Goal: Task Accomplishment & Management: Manage account settings

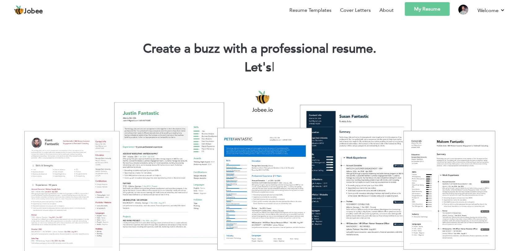
click at [432, 11] on link "My Resume" at bounding box center [427, 9] width 45 height 14
click at [414, 11] on link "My Resume" at bounding box center [427, 9] width 45 height 14
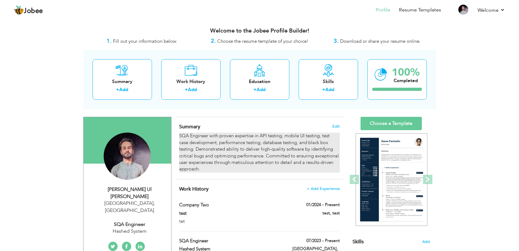
click at [200, 169] on div "SQA Engineer with proven expertise in API testing, mobile UI testing, test case…" at bounding box center [259, 152] width 160 height 40
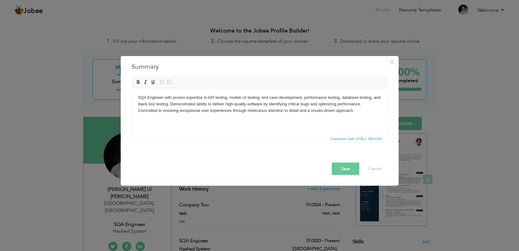
click at [210, 116] on html "SQA Engineer with proven expertise in API testing, mobile UI testing, test case…" at bounding box center [260, 104] width 256 height 32
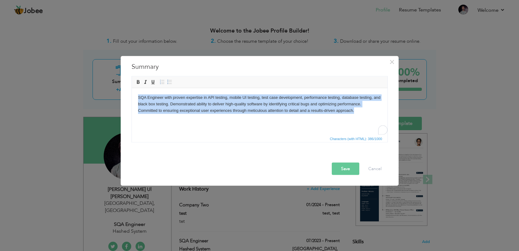
copy body "SQA Engineer with proven expertise in API testing, mobile UI testing, test case…"
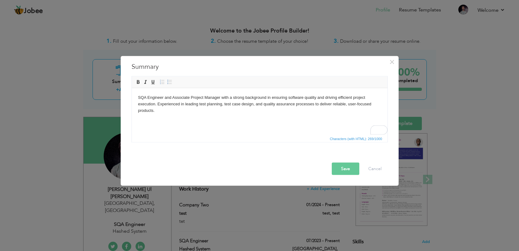
click at [203, 112] on body "SQA Engineer and Associate Project Manager with a strong background in ensuring…" at bounding box center [259, 103] width 243 height 19
click at [154, 110] on body "SQA Engineer and Associate Project Manager with a strong background in ensuring…" at bounding box center [259, 107] width 243 height 26
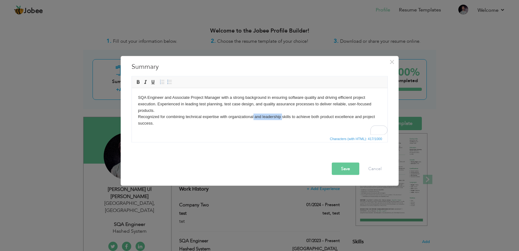
drag, startPoint x: 254, startPoint y: 117, endPoint x: 280, endPoint y: 113, distance: 26.6
click at [282, 116] on body "SQA Engineer and Associate Project Manager with a strong background in ensuring…" at bounding box center [259, 110] width 243 height 32
click at [345, 164] on button "Save" at bounding box center [346, 169] width 28 height 12
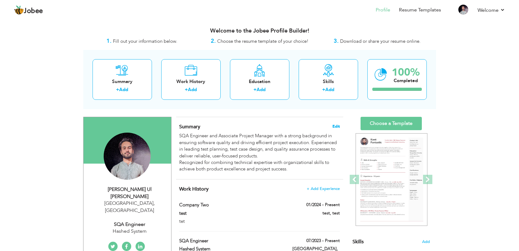
click at [337, 125] on span "Edit" at bounding box center [335, 126] width 7 height 4
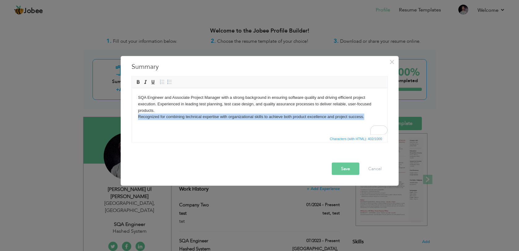
drag, startPoint x: 138, startPoint y: 117, endPoint x: 390, endPoint y: 114, distance: 252.0
click at [387, 114] on html "SQA Engineer and Associate Project Manager with a strong background in ensuring…" at bounding box center [260, 107] width 256 height 38
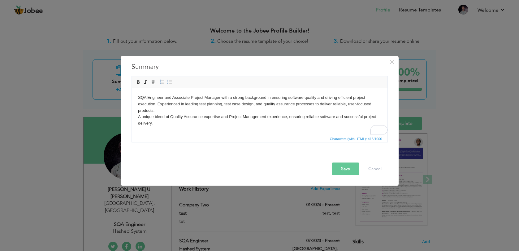
click at [346, 167] on button "Save" at bounding box center [346, 169] width 28 height 12
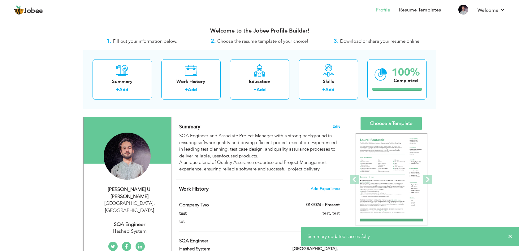
click at [337, 127] on span "Edit" at bounding box center [335, 126] width 7 height 4
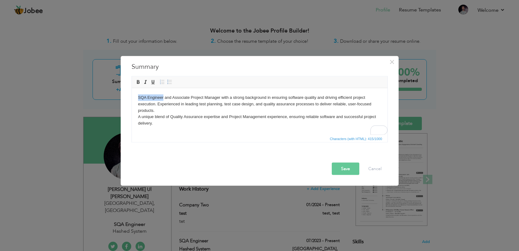
drag, startPoint x: 163, startPoint y: 99, endPoint x: 135, endPoint y: 98, distance: 28.2
click at [135, 98] on html "SQA Engineer and Associate Project Manager with a strong background in ensuring…" at bounding box center [260, 110] width 256 height 45
drag, startPoint x: 172, startPoint y: 98, endPoint x: 187, endPoint y: 97, distance: 14.6
click at [187, 97] on body "SQA Engineer and Associate Project Manager with a strong background in ensuring…" at bounding box center [259, 110] width 243 height 32
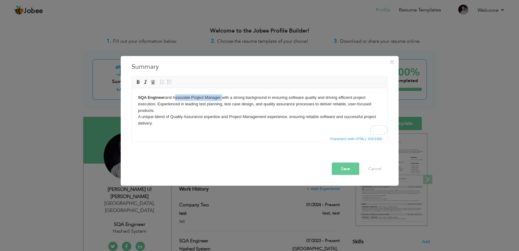
drag, startPoint x: 173, startPoint y: 98, endPoint x: 221, endPoint y: 98, distance: 47.7
click at [221, 98] on body "SQA Engineer and Associate Project Manager with a strong background in ensuring…" at bounding box center [259, 110] width 243 height 32
click at [346, 166] on button "Save" at bounding box center [346, 169] width 28 height 12
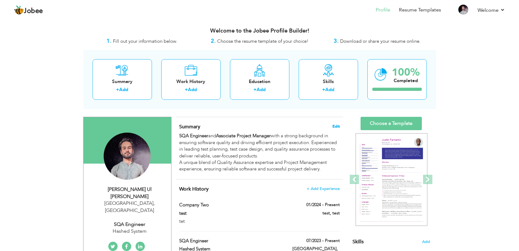
click at [336, 126] on span "Edit" at bounding box center [335, 126] width 7 height 4
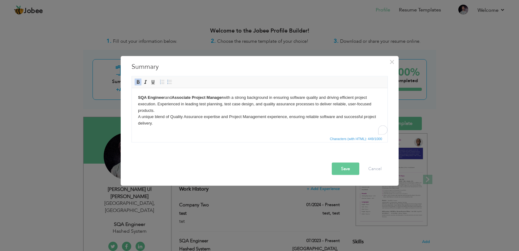
click at [251, 124] on body "SQA Engineer and Associate Project Manager with a strong background in ensuring…" at bounding box center [259, 110] width 243 height 32
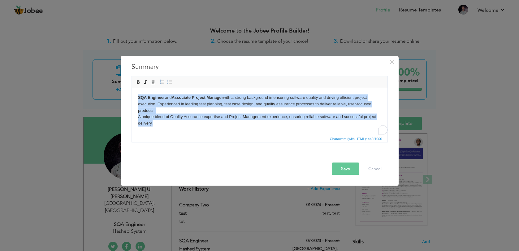
copy body "SQA Engineer and Associate Project Manager with a strong background in ensuring…"
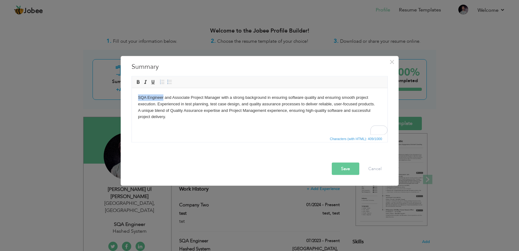
drag, startPoint x: 163, startPoint y: 98, endPoint x: 135, endPoint y: 98, distance: 27.9
click at [135, 98] on html "SQA Engineer and Associate Project Manager with a strong background in ensuring…" at bounding box center [260, 107] width 256 height 38
click at [176, 96] on body "SQA Engineer and Associate Project Manager with a strong background in ensuring…" at bounding box center [259, 107] width 243 height 26
drag, startPoint x: 174, startPoint y: 96, endPoint x: 221, endPoint y: 98, distance: 47.7
click at [221, 98] on body "SQA Engineer and Associate Project Manager with a strong background in ensuring…" at bounding box center [259, 107] width 243 height 26
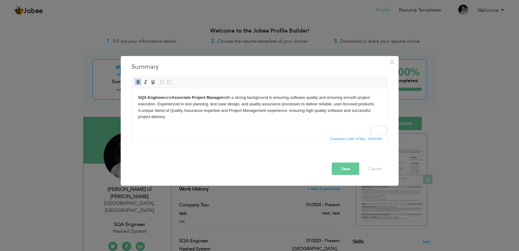
click at [346, 165] on button "Save" at bounding box center [346, 169] width 28 height 12
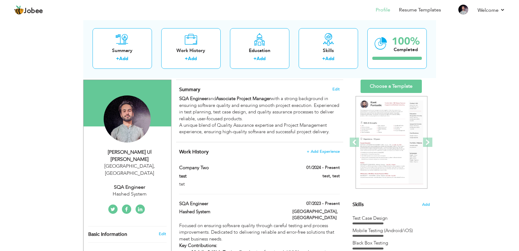
scroll to position [38, 0]
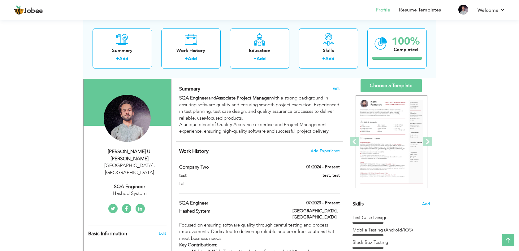
click at [143, 190] on div "Hashed System" at bounding box center [129, 193] width 83 height 7
type input "Hafeez"
type input "[PERSON_NAME]"
type input "[PHONE_NUMBER]"
select select "number:166"
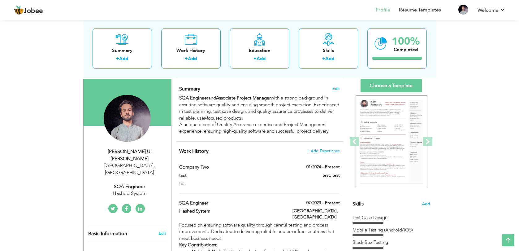
type input "[GEOGRAPHIC_DATA]"
select select "number:4"
type input "Hashed System"
type input "SQA Engineer"
type input "www.linkedin.com/in/hafeez-ul-rehman-2ab40a231"
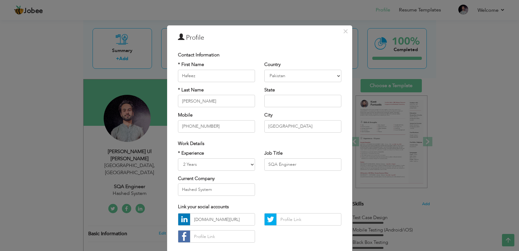
click at [265, 63] on label "Country" at bounding box center [272, 64] width 16 height 7
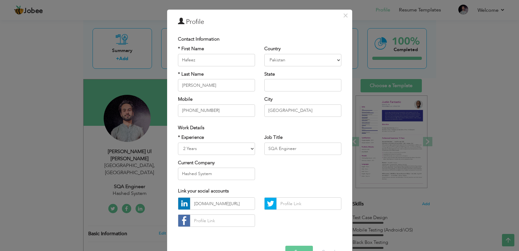
scroll to position [17, 0]
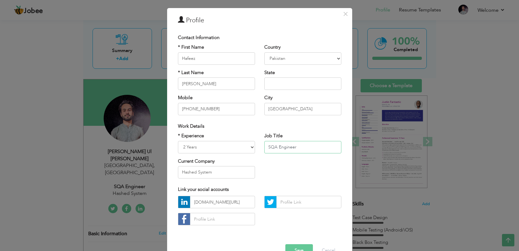
click at [319, 149] on input "SQA Engineer" at bounding box center [302, 147] width 77 height 12
click at [346, 12] on span "×" at bounding box center [345, 13] width 5 height 11
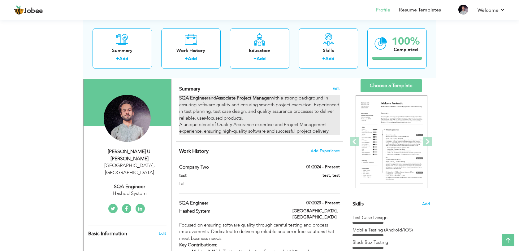
click at [231, 102] on div "SQA Engineer and Associate Project Manager with a strong background in ensuring…" at bounding box center [259, 115] width 160 height 40
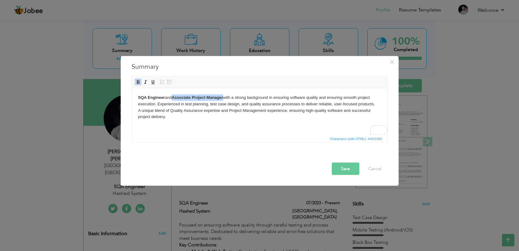
drag, startPoint x: 174, startPoint y: 98, endPoint x: 225, endPoint y: 98, distance: 50.8
click at [225, 98] on body "SQA Engineer and Associate Project Manager with a strong background in ensuring…" at bounding box center [259, 107] width 243 height 26
copy strong "Associate Project Manager"
click at [353, 167] on button "Save" at bounding box center [346, 169] width 28 height 12
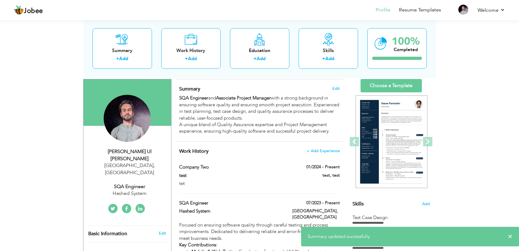
click at [140, 183] on div "SQA Engineer" at bounding box center [129, 186] width 83 height 7
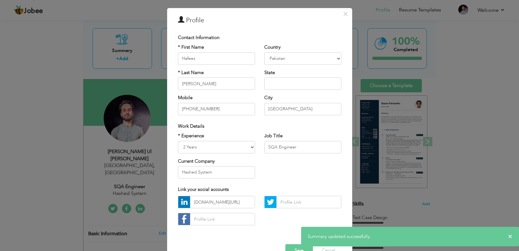
scroll to position [0, 0]
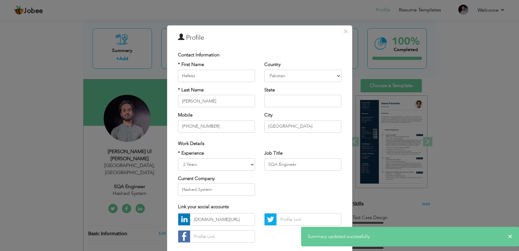
click at [301, 142] on div "Work Details" at bounding box center [259, 143] width 163 height 7
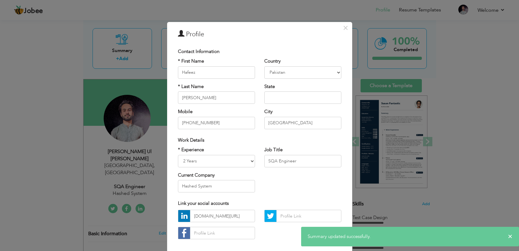
scroll to position [22, 0]
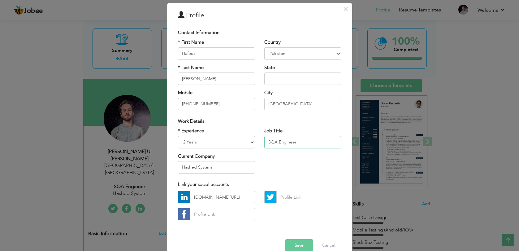
click at [306, 141] on input "SQA Engineer" at bounding box center [302, 142] width 77 height 12
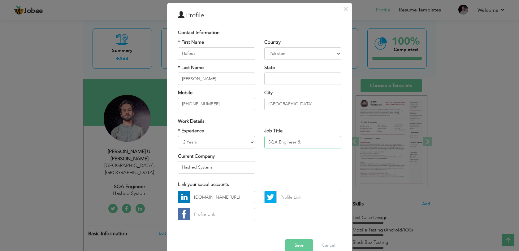
paste input "Associate Project Manager"
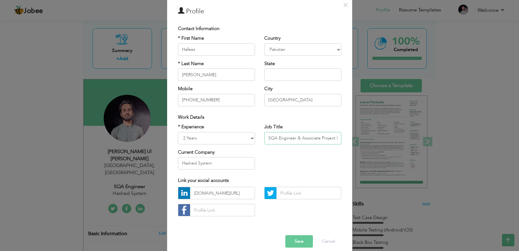
scroll to position [34, 0]
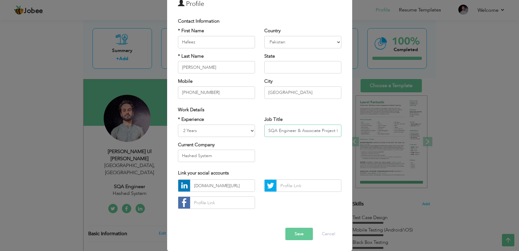
type input "SQA Engineer & Associate Project Manager"
click at [305, 232] on button "Save" at bounding box center [299, 234] width 28 height 12
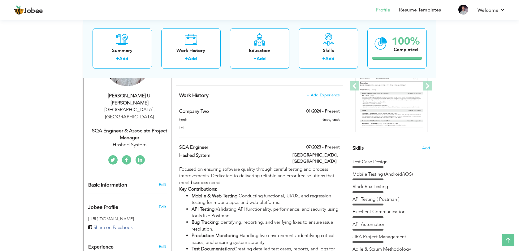
scroll to position [101, 0]
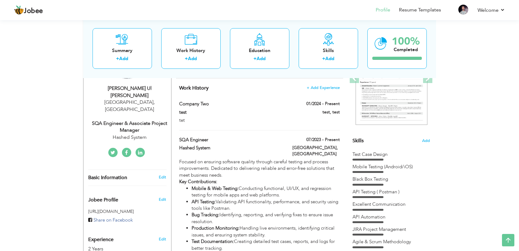
click at [163, 170] on div "Basic Information Edit" at bounding box center [128, 178] width 88 height 16
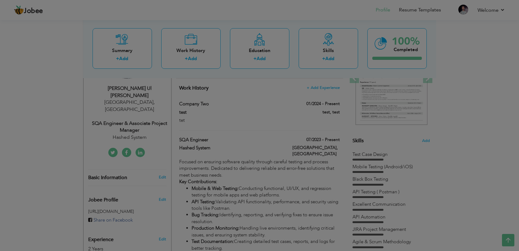
scroll to position [0, 0]
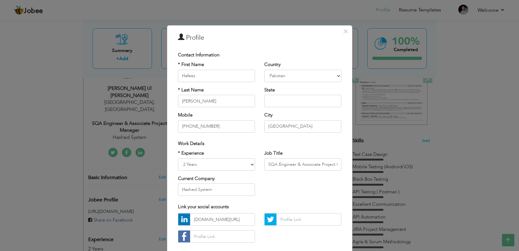
click at [163, 161] on div "× Profile Contact Information * First Name Hafeez * Last Name Albania" at bounding box center [259, 125] width 519 height 251
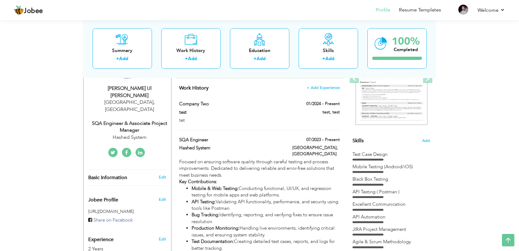
click at [163, 174] on link "Edit" at bounding box center [162, 177] width 7 height 6
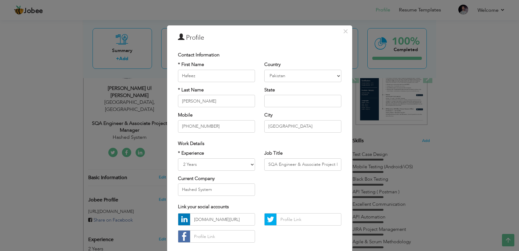
click at [304, 87] on div "State Are you sure?" at bounding box center [302, 97] width 77 height 20
click at [344, 28] on span "×" at bounding box center [345, 31] width 5 height 11
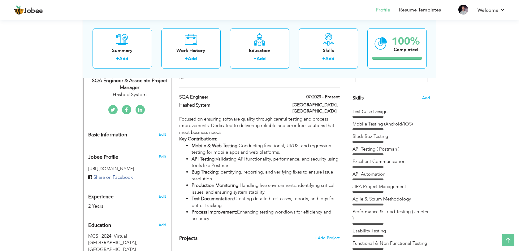
scroll to position [145, 0]
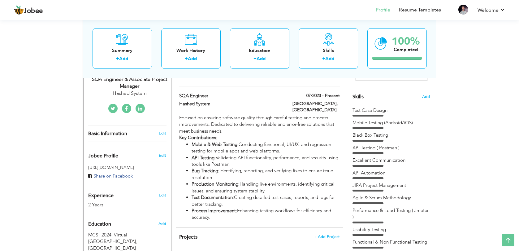
click at [305, 197] on li "Test Documentation: Creating detailed test cases, reports, and logs for better …" at bounding box center [266, 200] width 148 height 13
type input "SQA Engineer"
type input "Hashed System"
type input "07/2023"
type input "[GEOGRAPHIC_DATA]"
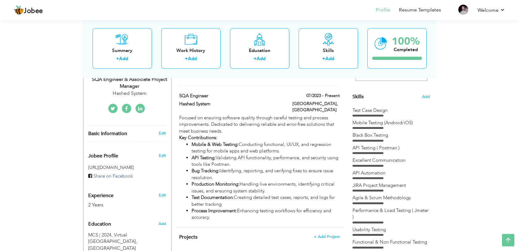
type input "[GEOGRAPHIC_DATA]"
checkbox input "true"
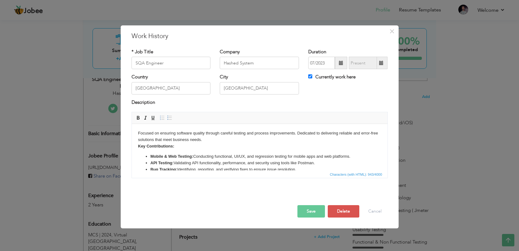
click at [276, 153] on li "Mobile & Web Testing: Conducting functional, UI/UX, and regression testing for …" at bounding box center [259, 156] width 219 height 7
copy body "Focused on ensuring software quality through careful testing and process improv…"
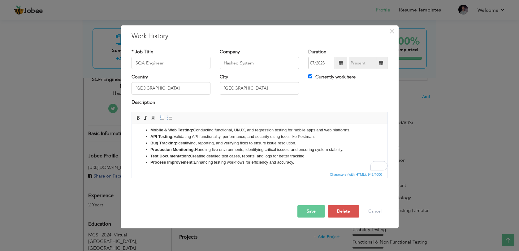
scroll to position [28, 0]
copy body "Focused on ensuring software quality through careful testing and process improv…"
click at [391, 32] on span "×" at bounding box center [391, 31] width 5 height 11
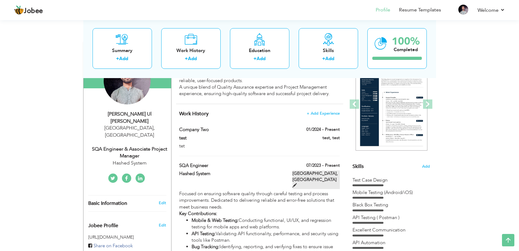
scroll to position [72, 0]
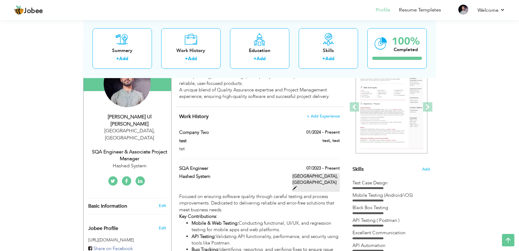
click at [297, 186] on span at bounding box center [295, 188] width 4 height 4
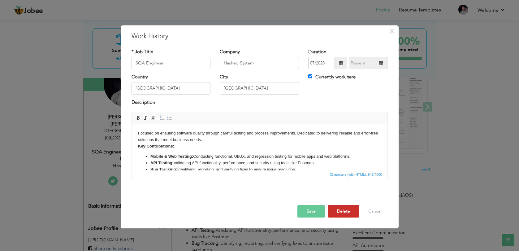
click at [339, 210] on button "Delete" at bounding box center [344, 211] width 32 height 12
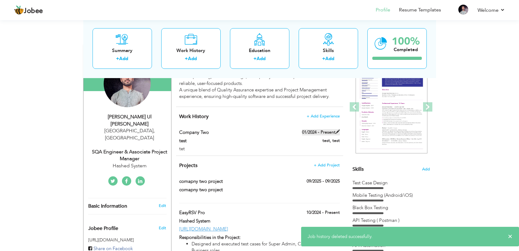
click at [338, 131] on span at bounding box center [338, 131] width 4 height 4
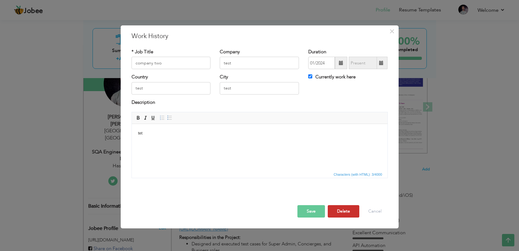
click at [343, 215] on button "Delete" at bounding box center [344, 211] width 32 height 12
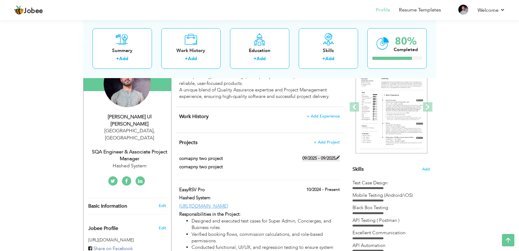
click at [338, 156] on span at bounding box center [338, 157] width 4 height 4
type input "comapny two project"
type input "09/2025"
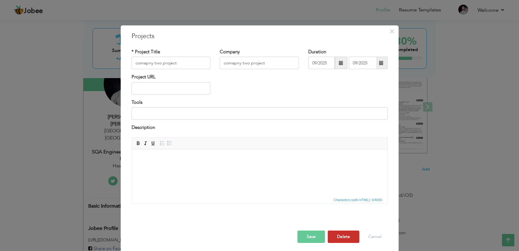
click at [345, 237] on button "Delete" at bounding box center [344, 236] width 32 height 12
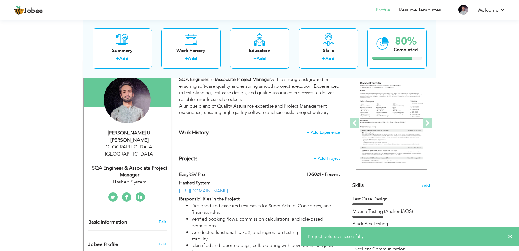
scroll to position [55, 0]
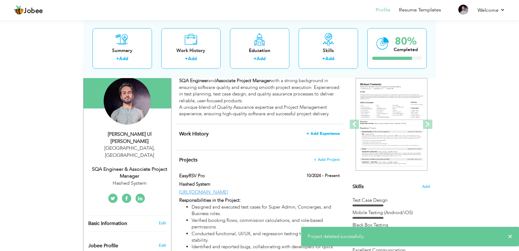
click at [334, 132] on span "+ Add Experience" at bounding box center [322, 133] width 33 height 4
checkbox input "false"
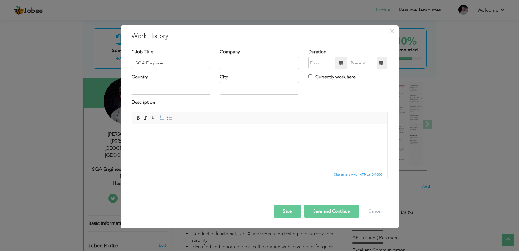
type input "SQA Engineer"
click at [230, 62] on input "text" at bounding box center [259, 63] width 79 height 12
paste input "ZAWATA AFNAN TECHNOLOGIES"
click at [241, 64] on input "ZAWATA AFNAN TECHNOLOGIES" at bounding box center [259, 63] width 79 height 12
click at [252, 64] on input "Zawata AFNAN TECHNOLOGIES" at bounding box center [259, 63] width 79 height 12
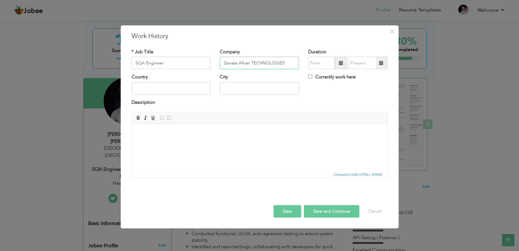
click at [256, 63] on input "Zawata Afnan TECHNOLOGIES" at bounding box center [259, 63] width 79 height 12
type input "Zawata Afnan Technologies"
click at [340, 87] on div "Country City Currently work here" at bounding box center [260, 86] width 266 height 25
click at [340, 65] on span at bounding box center [341, 63] width 4 height 4
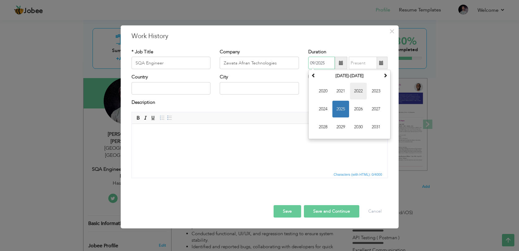
click at [360, 91] on span "2022" at bounding box center [358, 91] width 17 height 17
click at [342, 111] on span "Jun" at bounding box center [340, 109] width 17 height 17
type input "06/2022"
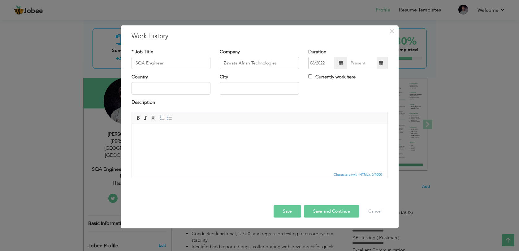
click at [382, 63] on span at bounding box center [381, 63] width 4 height 4
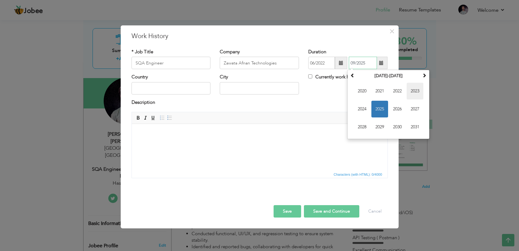
click at [412, 91] on span "2023" at bounding box center [415, 91] width 17 height 17
click at [396, 106] on span "Jul" at bounding box center [397, 109] width 17 height 17
type input "07/2023"
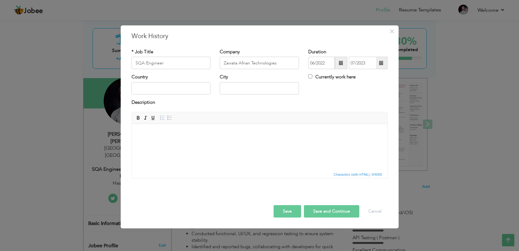
click at [168, 136] on body at bounding box center [259, 133] width 243 height 7
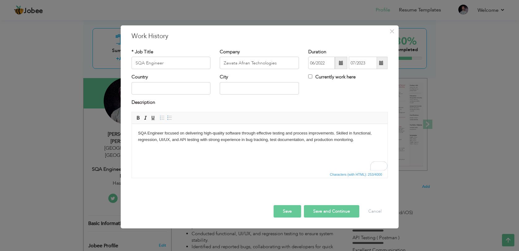
click at [285, 214] on button "Save" at bounding box center [288, 211] width 28 height 12
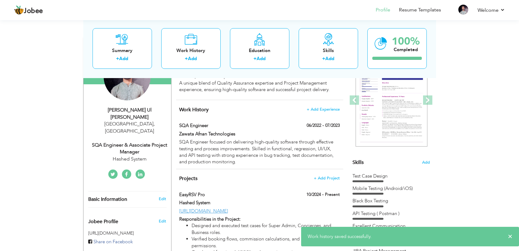
scroll to position [80, 0]
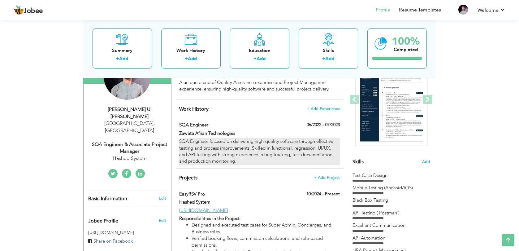
click at [334, 150] on div "SQA Engineer focused on delivering high-quality software through effective test…" at bounding box center [259, 151] width 160 height 27
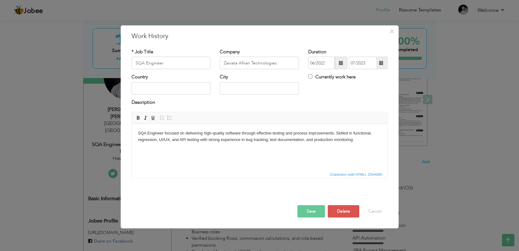
click at [364, 142] on body "SQA Engineer focused on delivering high-quality software through effective test…" at bounding box center [259, 136] width 243 height 13
click at [182, 146] on body "SQA Engineer focused on delivering high-quality software through effective test…" at bounding box center [259, 176] width 243 height 93
click at [166, 155] on ul "Tested mobile and web applications for functionality, UI/UX, and regression. Va…" at bounding box center [259, 176] width 243 height 59
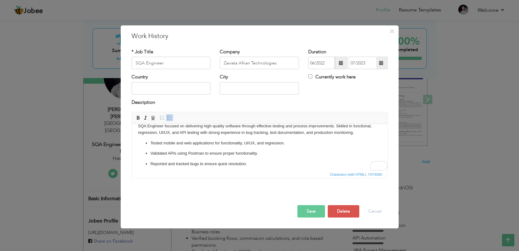
scroll to position [8, 0]
click at [307, 206] on button "Save" at bounding box center [311, 211] width 28 height 12
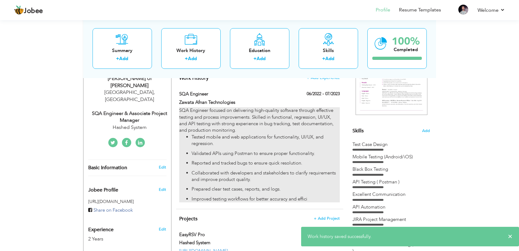
scroll to position [113, 0]
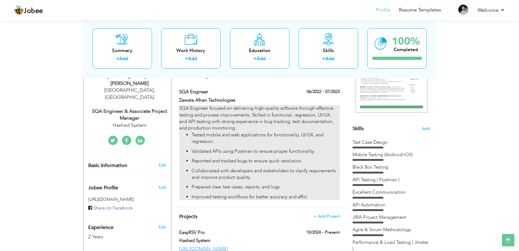
click at [301, 185] on p "Prepared clear test cases, reports, and logs." at bounding box center [266, 187] width 148 height 7
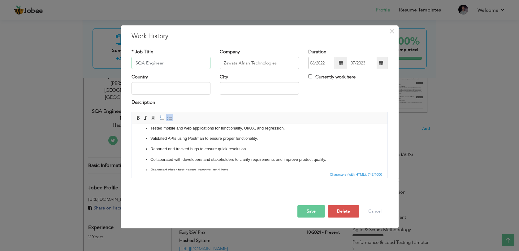
scroll to position [24, 0]
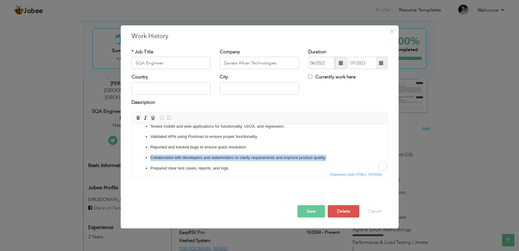
drag, startPoint x: 329, startPoint y: 158, endPoint x: 175, endPoint y: 153, distance: 154.2
click at [175, 153] on ul "Tested mobile and web applications for functionality, UI/UX, and regression. Va…" at bounding box center [259, 152] width 243 height 59
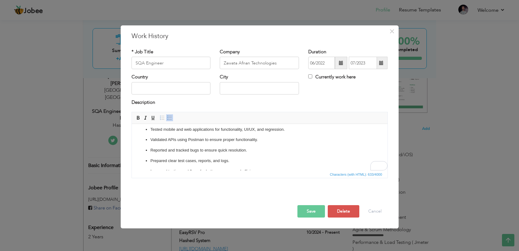
scroll to position [0, 0]
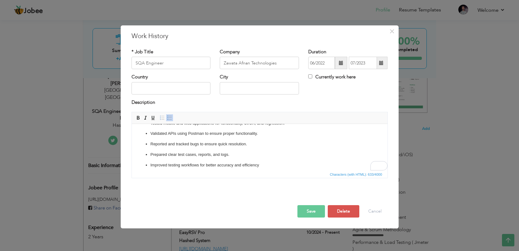
click at [306, 210] on button "Save" at bounding box center [311, 211] width 28 height 12
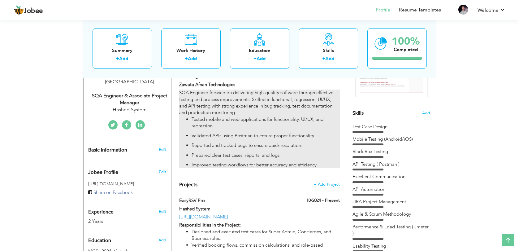
click at [275, 151] on ul "Tested mobile and web applications for functionality, UI/UX, and regression. Va…" at bounding box center [259, 142] width 160 height 52
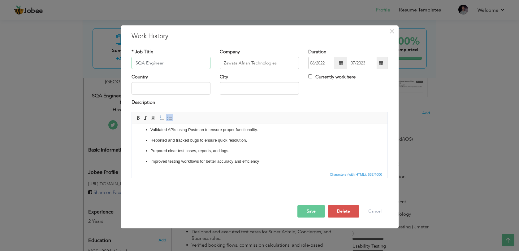
scroll to position [31, 0]
click at [321, 212] on button "Save" at bounding box center [311, 211] width 28 height 12
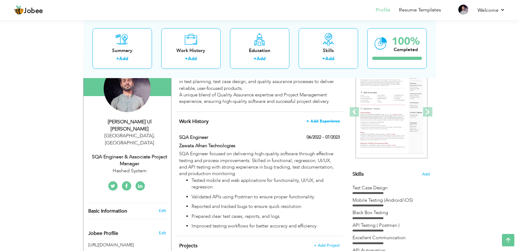
click at [321, 123] on span "+ Add Experience" at bounding box center [322, 121] width 33 height 4
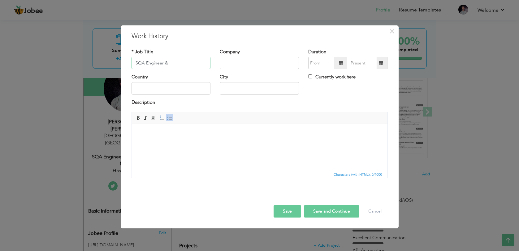
paste input "Associate Project Manager"
type input "SQA Engineer & Associate Project Manager"
click at [245, 64] on input "text" at bounding box center [259, 63] width 79 height 12
type input "h"
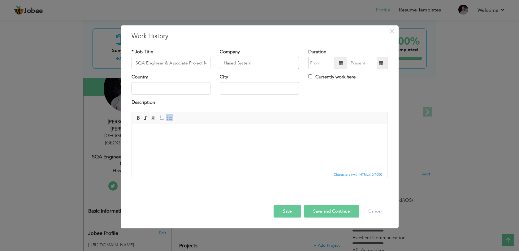
type input "Hased System"
click at [340, 66] on span at bounding box center [341, 63] width 12 height 12
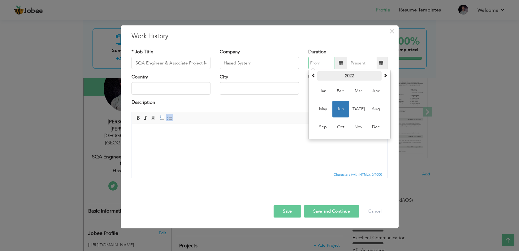
click at [353, 76] on th "2022" at bounding box center [349, 75] width 64 height 9
click at [358, 106] on span "2023" at bounding box center [358, 109] width 17 height 17
click at [360, 109] on span "Jul" at bounding box center [358, 109] width 17 height 17
type input "07/2023"
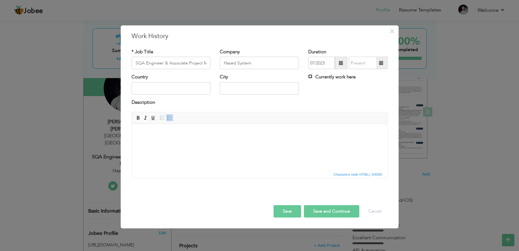
click at [311, 75] on input "Currently work here" at bounding box center [310, 76] width 4 height 4
checkbox input "true"
click at [172, 136] on body at bounding box center [259, 133] width 243 height 7
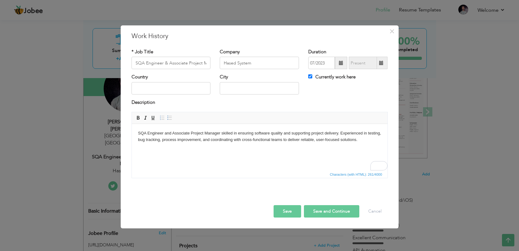
click at [232, 147] on html "SQA Engineer and Associate Project Manager skilled in ensuring software quality…" at bounding box center [260, 136] width 256 height 25
click at [288, 213] on button "Save" at bounding box center [288, 211] width 28 height 12
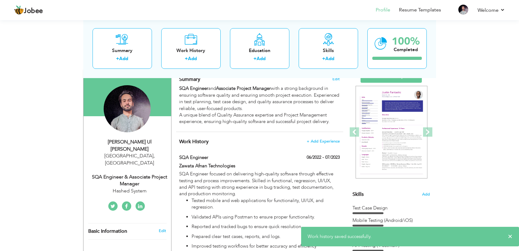
scroll to position [44, 0]
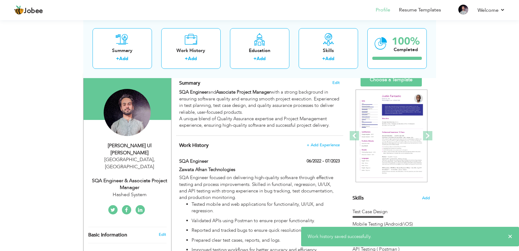
click at [246, 129] on div "Summary Edit SQA Engineer and Associate Project Manager with a strong backgroun…" at bounding box center [259, 104] width 167 height 62
click at [333, 83] on span "Edit" at bounding box center [335, 82] width 7 height 4
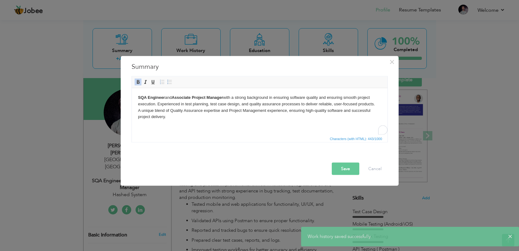
click at [236, 112] on body "SQA Engineer and Associate Project Manager with a strong background in ensuring…" at bounding box center [259, 107] width 243 height 26
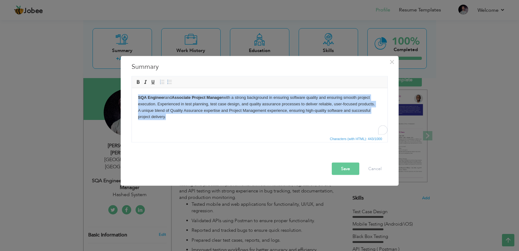
copy body "SQA Engineer and Associate Project Manager with a strong background in ensuring…"
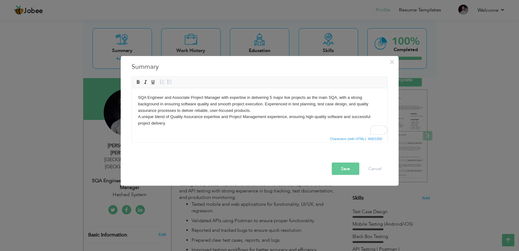
click at [271, 99] on body "SQA Engineer and Associate Project Manager with expertise in delivering 5 major…" at bounding box center [259, 110] width 243 height 32
click at [269, 98] on body "SQA Engineer and Associate Project Manager with expertise in delivering major l…" at bounding box center [259, 110] width 243 height 32
click at [356, 169] on button "Save" at bounding box center [346, 169] width 28 height 12
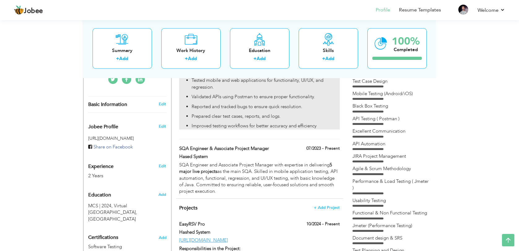
scroll to position [176, 0]
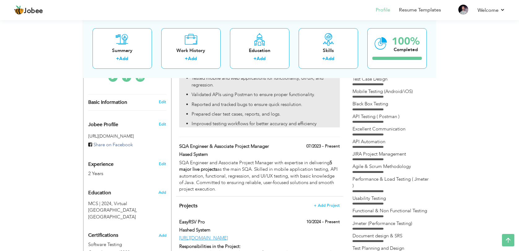
click at [295, 187] on div "SQA Engineer and Associate Project Manager with expertise in delivering 5 major…" at bounding box center [259, 175] width 160 height 33
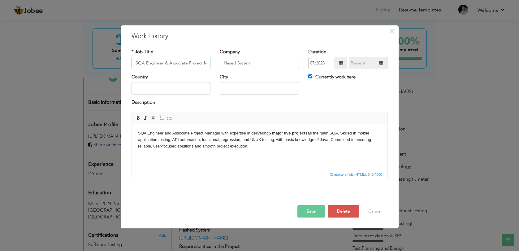
scroll to position [0, 13]
click at [267, 155] on html "SQA Engineer and Associate Project Manager with expertise in delivering 5 major…" at bounding box center [260, 140] width 256 height 32
copy body "SQA Engineer and Associate Project Manager with expertise in delivering 5 major…"
click at [211, 148] on p "SQA Engineer and Associate Project Manager with expertise in delivering 5 major…" at bounding box center [259, 143] width 243 height 26
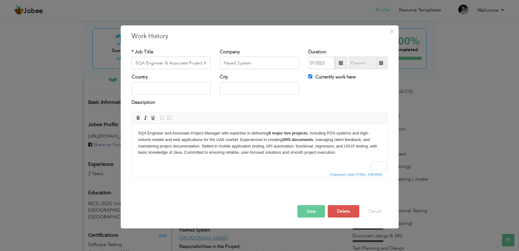
click at [271, 134] on strong "5 major live projects" at bounding box center [287, 133] width 39 height 5
click at [353, 156] on html "SQA Engineer and Associate Project Manager with expertise in delivering five ma…" at bounding box center [260, 143] width 256 height 38
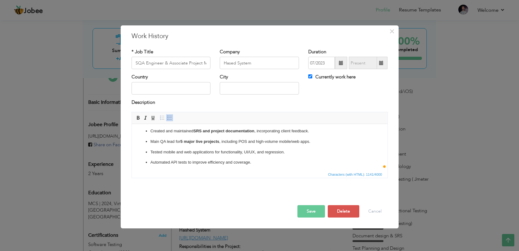
scroll to position [38, 0]
drag, startPoint x: 314, startPoint y: 139, endPoint x: 186, endPoint y: 137, distance: 127.5
click at [186, 137] on ul "Created and maintained SRS and project documentation , incorporating client fee…" at bounding box center [259, 157] width 243 height 59
drag, startPoint x: 316, startPoint y: 134, endPoint x: 258, endPoint y: 130, distance: 58.3
click at [258, 130] on ul "Created and maintained SRS and project documentation , incorporating client fee…" at bounding box center [259, 152] width 243 height 48
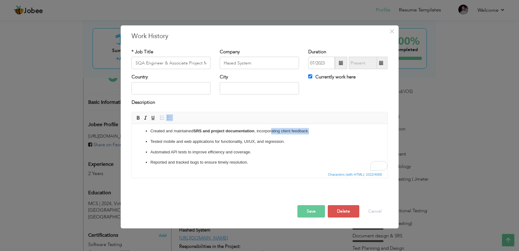
drag, startPoint x: 313, startPoint y: 132, endPoint x: 266, endPoint y: 131, distance: 47.4
click at [268, 131] on p "Created and maintained SRS and project documentation , incorporating client fee…" at bounding box center [259, 131] width 219 height 7
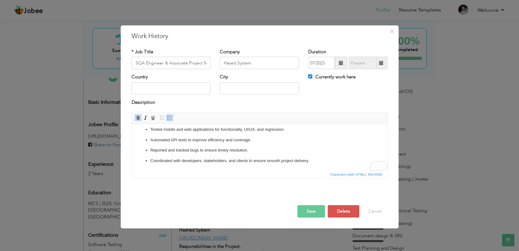
scroll to position [50, 0]
click at [313, 212] on button "Save" at bounding box center [311, 211] width 28 height 12
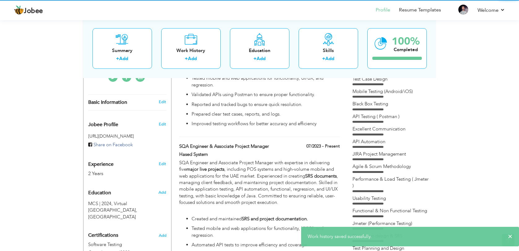
scroll to position [0, 0]
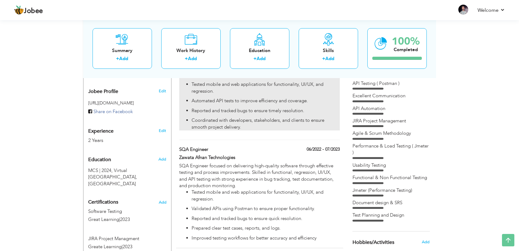
scroll to position [217, 0]
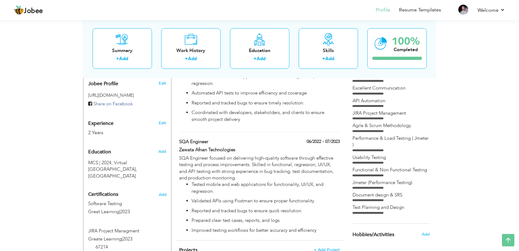
click at [162, 114] on div "Edit" at bounding box center [163, 121] width 15 height 15
type input "Hafeez"
type input "[PERSON_NAME]"
type input "[PHONE_NUMBER]"
select select "number:166"
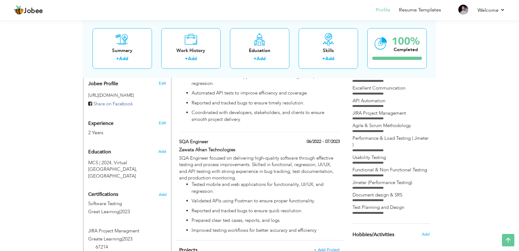
type input "[GEOGRAPHIC_DATA]"
select select "number:4"
type input "Hashed System"
type input "SQA Engineer & Associate Project Manager"
type input "www.linkedin.com/in/hafeez-ul-rehman-2ab40a231"
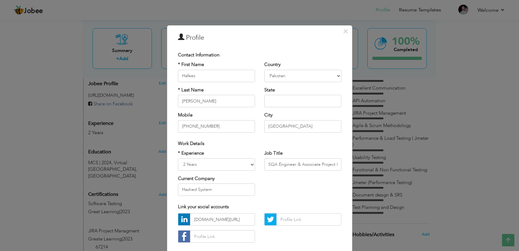
click at [307, 118] on div "City Lahore Are you sure?" at bounding box center [302, 122] width 77 height 20
click at [214, 167] on select "Entry Level Less than 1 Year 1 Year 2 Years 3 Years 4 Years 5 Years 6 Years 7 Y…" at bounding box center [216, 164] width 77 height 12
select select "number:5"
click at [178, 158] on select "Entry Level Less than 1 Year 1 Year 2 Years 3 Years 4 Years 5 Years 6 Years 7 Y…" at bounding box center [216, 164] width 77 height 12
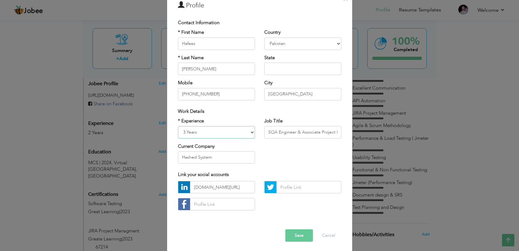
scroll to position [34, 0]
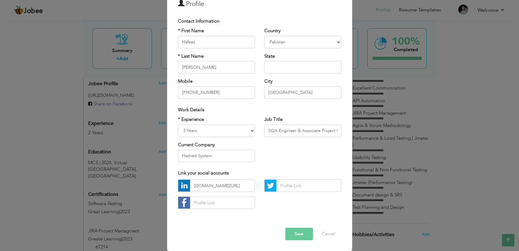
click at [302, 234] on button "Save" at bounding box center [299, 234] width 28 height 12
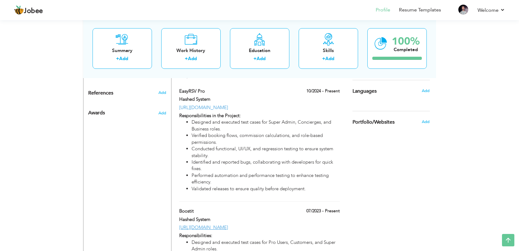
scroll to position [391, 0]
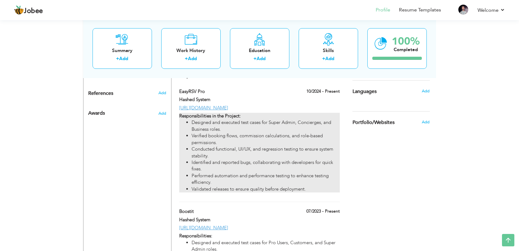
click at [284, 159] on li "Conducted functional, UI/UX, and regression testing to ensure system stability." at bounding box center [266, 152] width 148 height 13
type input "EasyRSV Pro"
type input "Hashed System"
type input "10/2024"
type input "https://play.google.com/store/apps/details?id=com.consiergebooking.consiergeapp…"
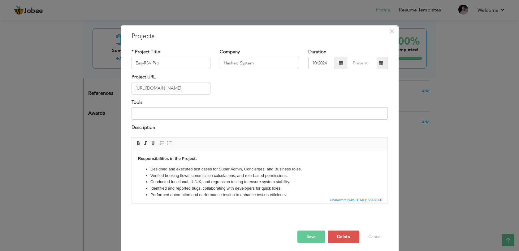
click at [232, 85] on div "Project URL https://play.google.com/store/apps/details?id=com.consiergebooking.…" at bounding box center [260, 86] width 266 height 25
click at [205, 87] on input "https://play.google.com/store/apps/details?id=com.consiergebooking.consiergeapp…" at bounding box center [171, 88] width 79 height 12
click at [282, 81] on div "Project URL" at bounding box center [260, 86] width 266 height 25
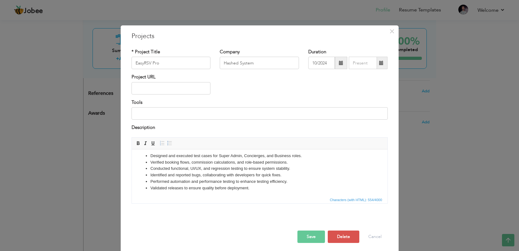
scroll to position [15, 0]
click at [170, 179] on li "Performed automation and performance testing to enhance testing efficiency." at bounding box center [259, 179] width 219 height 7
click at [314, 236] on button "Save" at bounding box center [311, 236] width 28 height 12
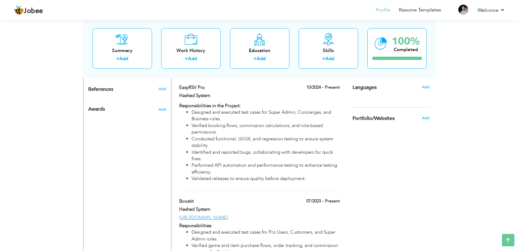
scroll to position [393, 0]
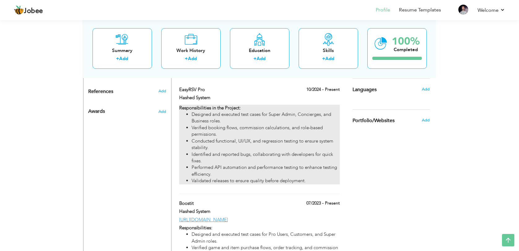
click at [257, 151] on li "Conducted functional, UI/UX, and regression testing to ensure system stability." at bounding box center [266, 144] width 148 height 13
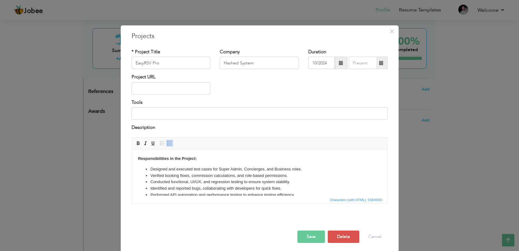
click at [271, 178] on li "Verified booking flows, commission calculations, and role-based permissions." at bounding box center [259, 175] width 219 height 7
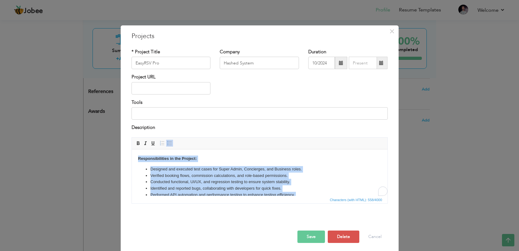
copy body "Responsibilities in the Project: Designed and executed test cases for Super Adm…"
click at [296, 178] on li "Verified booking flows, commission calculations, and role-based permissions." at bounding box center [259, 175] width 219 height 7
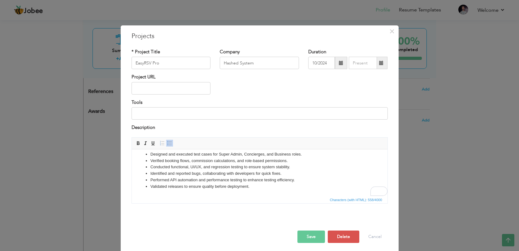
scroll to position [15, 0]
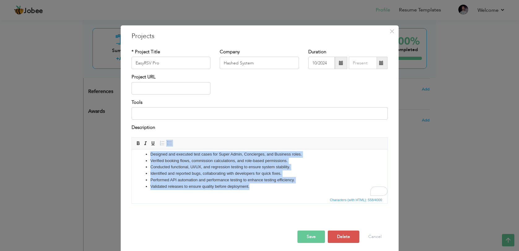
drag, startPoint x: 259, startPoint y: 187, endPoint x: 151, endPoint y: 153, distance: 113.9
click at [151, 153] on ul "Designed and executed test cases for Super Admin, Concierges, and Business role…" at bounding box center [259, 170] width 243 height 39
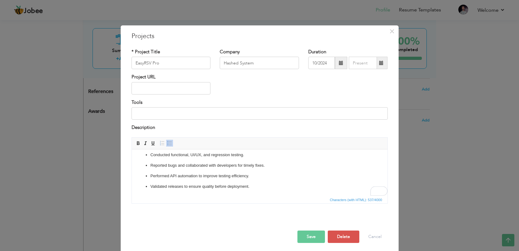
scroll to position [35, 0]
click at [316, 237] on button "Save" at bounding box center [311, 236] width 28 height 12
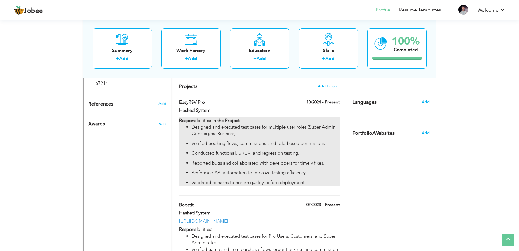
scroll to position [380, 0]
click at [242, 165] on ul "Designed and executed test cases for multiple user roles (Super Admin, Concierg…" at bounding box center [259, 155] width 160 height 62
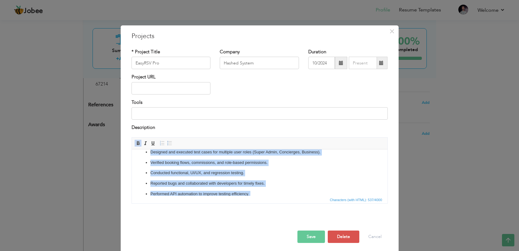
scroll to position [0, 0]
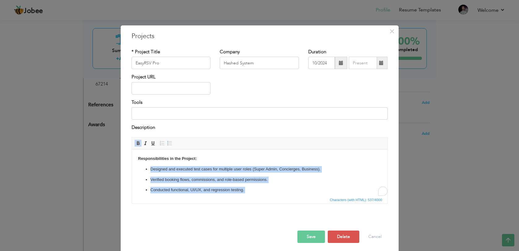
drag, startPoint x: 255, startPoint y: 185, endPoint x: 149, endPoint y: 171, distance: 107.0
click at [149, 171] on ul "Designed and executed test cases for multiple user roles (Super Admin, Concierg…" at bounding box center [259, 195] width 243 height 59
copy ul "Designed and executed test cases for multiple user roles (Super Admin, Concierg…"
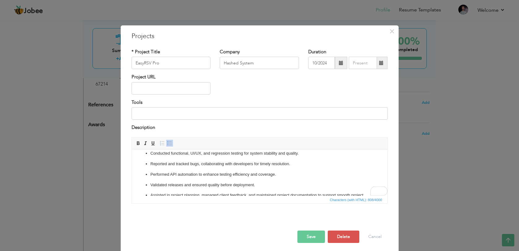
scroll to position [59, 0]
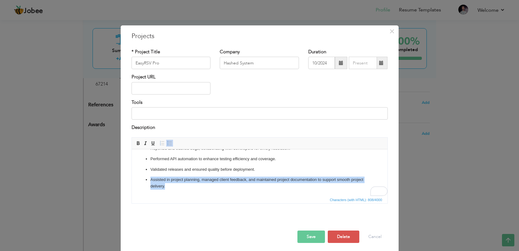
drag, startPoint x: 176, startPoint y: 184, endPoint x: 151, endPoint y: 177, distance: 25.6
click at [151, 177] on p "Assisted in project planning, managed client feedback, and maintained project d…" at bounding box center [259, 182] width 219 height 13
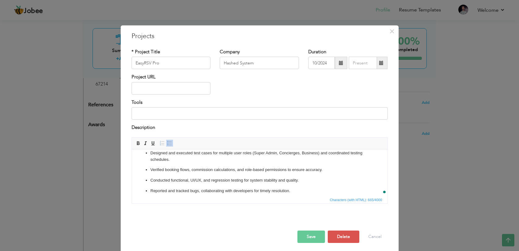
scroll to position [0, 0]
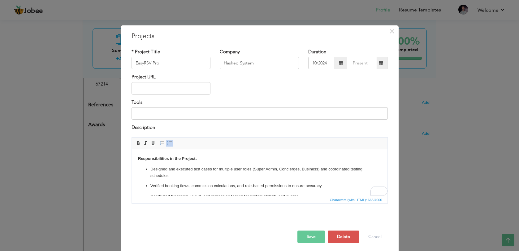
click at [150, 168] on p "Designed and executed test cases for multiple user roles (Super Admin, Concierg…" at bounding box center [259, 172] width 219 height 13
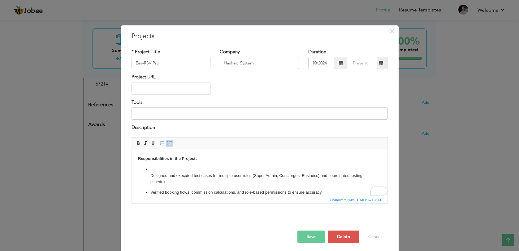
click at [153, 170] on p "​​​​​​​ Designed and executed test cases for multiple user roles (Super Admin, …" at bounding box center [259, 175] width 219 height 19
paste body "To enrich screen reader interactions, please activate Accessibility in Grammarl…"
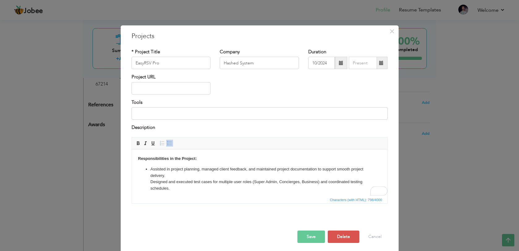
scroll to position [4, 0]
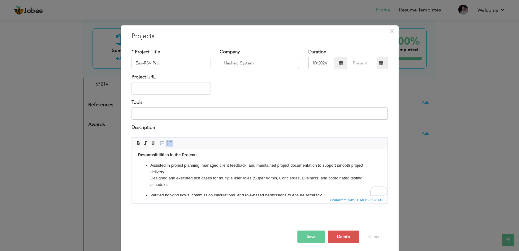
click at [150, 178] on p "Assisted in project planning, managed client feedback, and maintained project d…" at bounding box center [259, 175] width 219 height 26
click at [170, 144] on span at bounding box center [169, 143] width 5 height 5
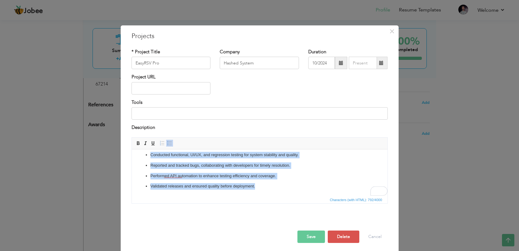
scroll to position [48, 0]
drag, startPoint x: 147, startPoint y: 168, endPoint x: 212, endPoint y: 232, distance: 91.5
click at [212, 195] on html "Responsibilities in the Project: Assisted in project planning, managed client f…" at bounding box center [260, 148] width 256 height 94
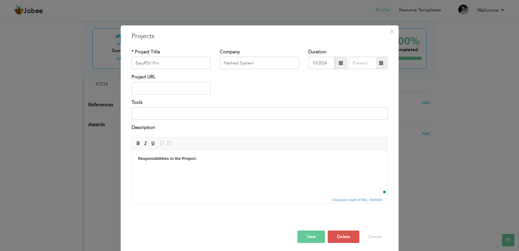
scroll to position [0, 0]
click at [448, 131] on div "× Projects * Project Title EasyRSV Pro Company Hashed System Duration" at bounding box center [259, 125] width 519 height 251
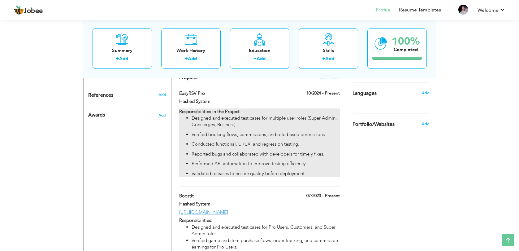
scroll to position [390, 0]
click at [273, 136] on ul "Designed and executed test cases for multiple user roles (Super Admin, Concierg…" at bounding box center [259, 145] width 160 height 62
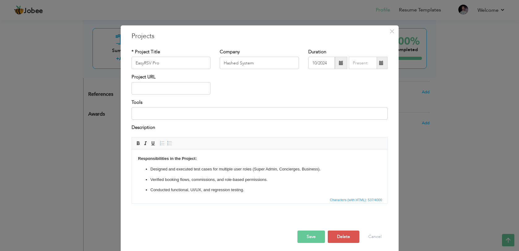
click at [236, 188] on p "Conducted functional, UI/UX, and regression testing." at bounding box center [259, 189] width 219 height 7
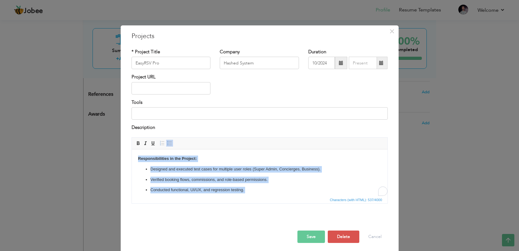
scroll to position [0, 0]
drag, startPoint x: 254, startPoint y: 189, endPoint x: 149, endPoint y: 171, distance: 105.8
click at [149, 171] on ul "Designed and executed test cases for multiple user roles (Super Admin, Concierg…" at bounding box center [259, 195] width 243 height 59
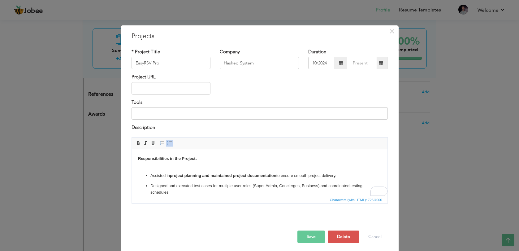
click at [167, 166] on body "Responsibilities in the Project: ​​​​​​​ Assisted in project planning and maint…" at bounding box center [259, 201] width 243 height 93
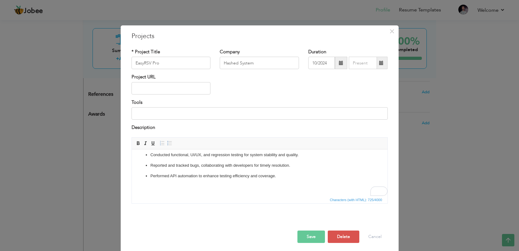
scroll to position [52, 0]
click at [313, 234] on button "Save" at bounding box center [311, 236] width 28 height 12
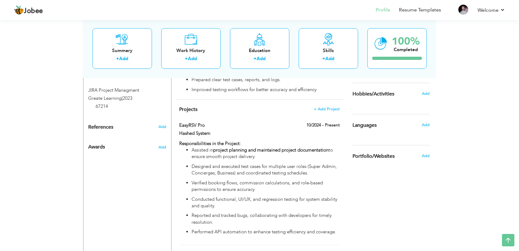
scroll to position [356, 0]
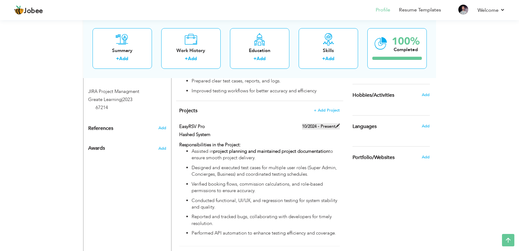
click at [326, 129] on label "10/2024 - Present" at bounding box center [321, 126] width 38 height 6
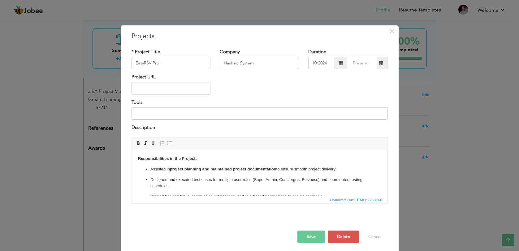
click at [340, 63] on span at bounding box center [341, 63] width 4 height 4
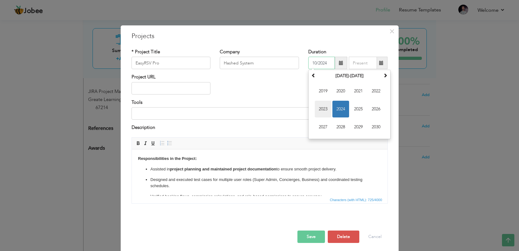
click at [326, 111] on span "2023" at bounding box center [323, 109] width 17 height 17
click at [375, 123] on span "Dec" at bounding box center [376, 127] width 17 height 17
type input "12/2023"
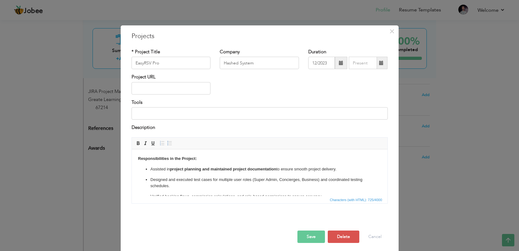
click at [319, 232] on button "Save" at bounding box center [311, 236] width 28 height 12
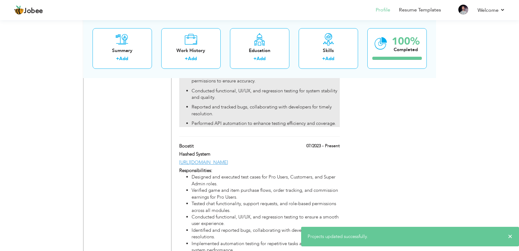
scroll to position [466, 0]
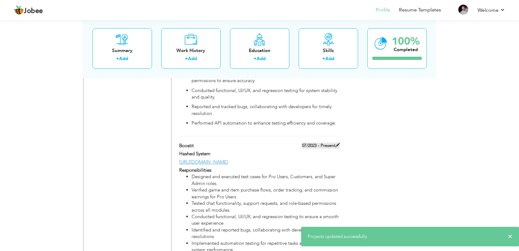
click at [336, 147] on span at bounding box center [338, 145] width 4 height 4
type input "Boostit"
type input "07/2023"
type input "https://boostit.gg/"
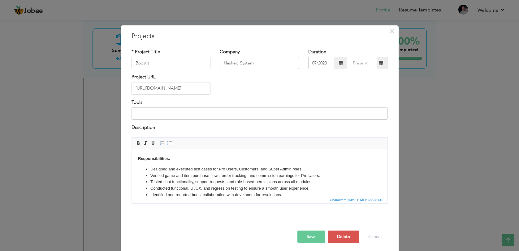
click at [345, 61] on span at bounding box center [341, 63] width 12 height 12
click at [376, 114] on span "Aug" at bounding box center [376, 109] width 17 height 17
click at [339, 65] on span at bounding box center [341, 63] width 4 height 4
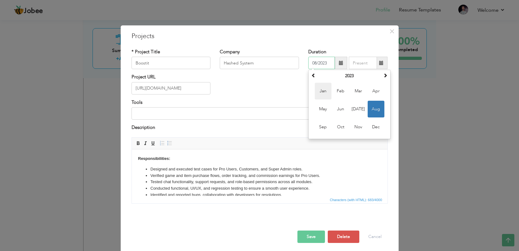
click at [327, 91] on span "Jan" at bounding box center [323, 91] width 17 height 17
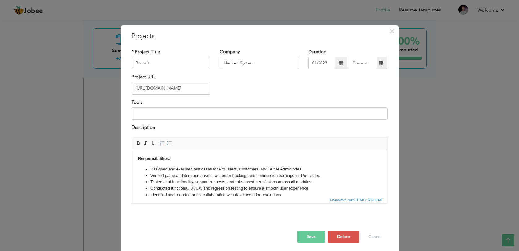
click at [339, 66] on span at bounding box center [341, 63] width 12 height 12
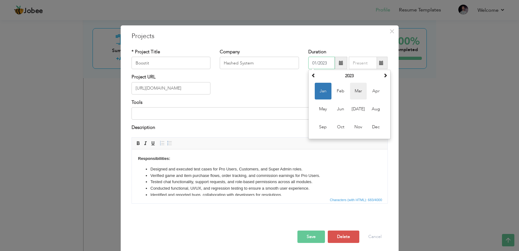
click at [351, 89] on span "Mar" at bounding box center [358, 91] width 17 height 17
type input "03/2023"
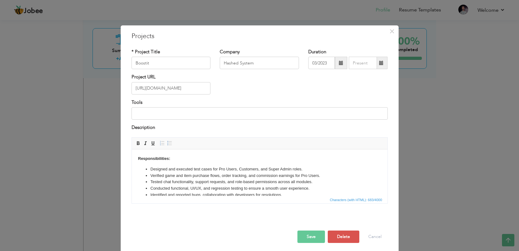
click at [312, 238] on button "Save" at bounding box center [311, 236] width 28 height 12
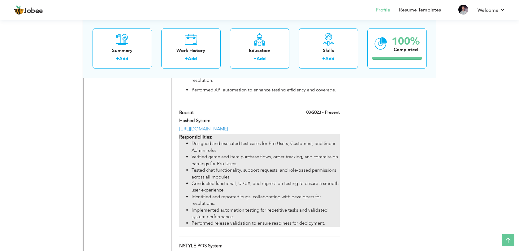
scroll to position [502, 0]
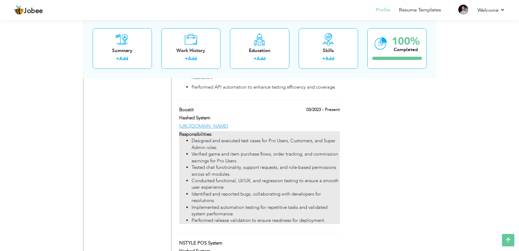
click at [293, 204] on li "Identified and reported bugs, collaborating with developers for resolutions." at bounding box center [266, 197] width 148 height 13
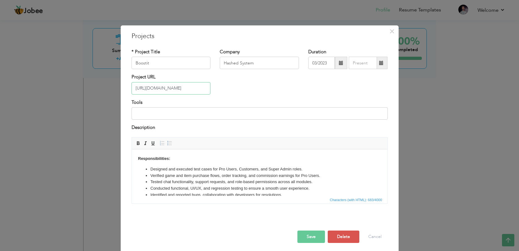
click at [196, 94] on input "https://boostit.gg/" at bounding box center [171, 88] width 79 height 12
click at [255, 87] on div "Project URL" at bounding box center [260, 86] width 266 height 25
click at [185, 61] on input "Boostit" at bounding box center [171, 63] width 79 height 12
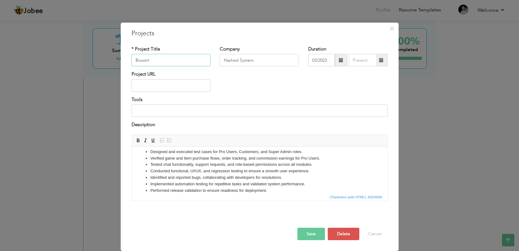
scroll to position [21, 0]
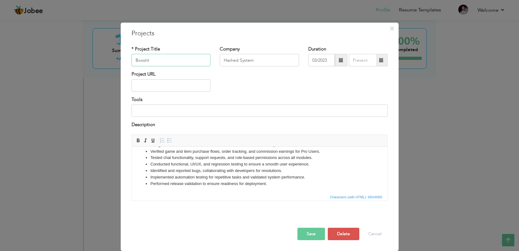
type input "Boostit"
click at [258, 172] on li "Identified and reported bugs, collaborating with developers for resolutions." at bounding box center [259, 170] width 219 height 7
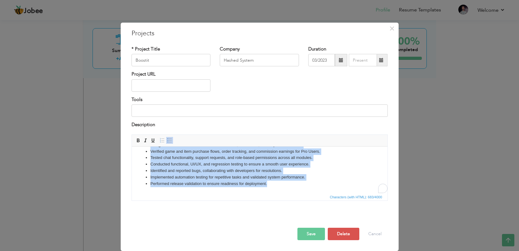
copy body "Responsibilities: Designed and executed test cases for Pro Users, Customers, an…"
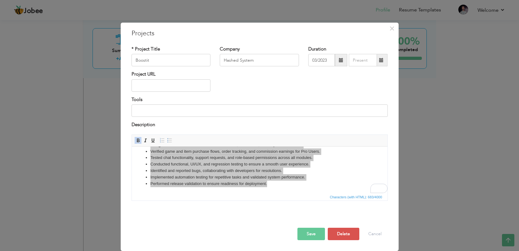
click at [309, 233] on button "Save" at bounding box center [311, 234] width 28 height 12
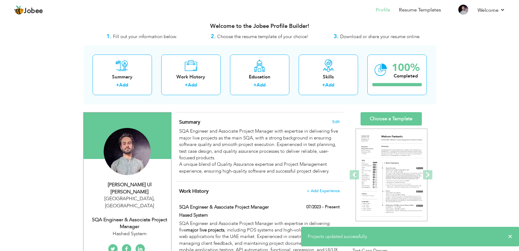
scroll to position [0, 0]
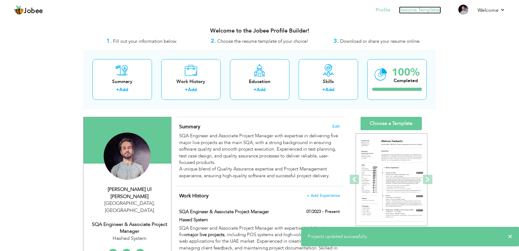
click at [422, 12] on link "Resume Templates" at bounding box center [420, 10] width 42 height 7
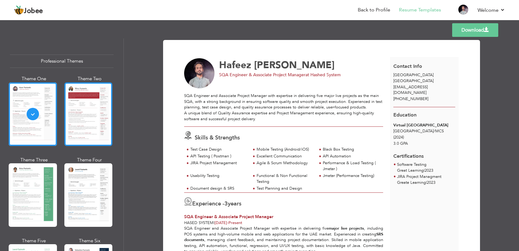
click at [71, 115] on div at bounding box center [88, 113] width 48 height 63
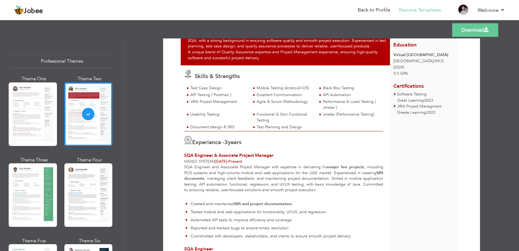
scroll to position [77, 0]
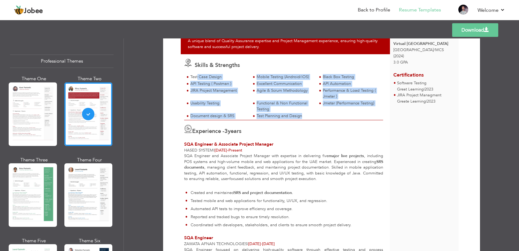
drag, startPoint x: 301, startPoint y: 115, endPoint x: 196, endPoint y: 75, distance: 111.8
click at [196, 75] on div "Test Case Design Mobile Testing (Android/iOS) Black Box Testing API Testing ( P…" at bounding box center [283, 97] width 199 height 46
click at [196, 75] on div "Test Case Design" at bounding box center [218, 77] width 57 height 6
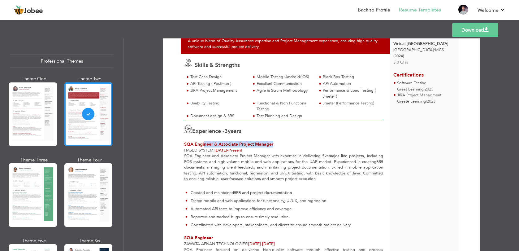
drag, startPoint x: 274, startPoint y: 144, endPoint x: 202, endPoint y: 142, distance: 71.2
click at [202, 143] on div "SQA Engineer & Associate Project Manager" at bounding box center [283, 144] width 199 height 6
click at [202, 142] on span "SQA Engineer & Associate Project Manager" at bounding box center [228, 144] width 89 height 6
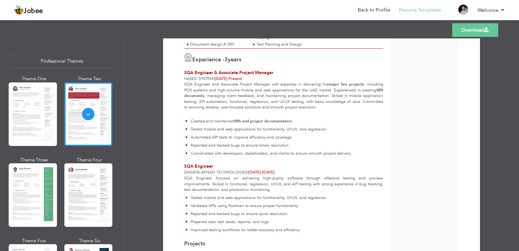
scroll to position [144, 0]
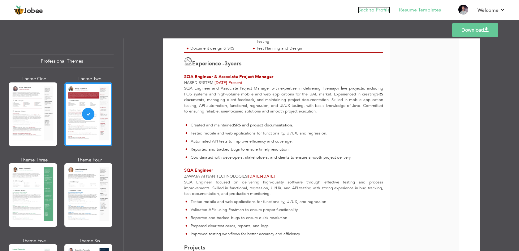
click at [386, 8] on link "Back to Profile" at bounding box center [374, 10] width 33 height 7
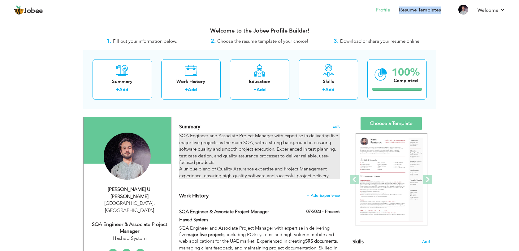
click at [236, 143] on div "SQA Engineer and Associate Project Manager with expertise in delivering five ma…" at bounding box center [259, 155] width 160 height 46
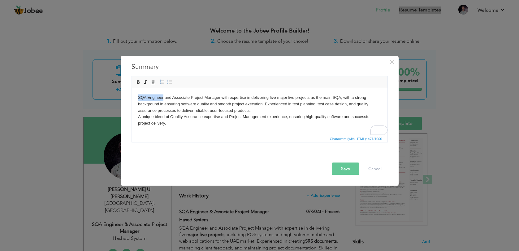
drag, startPoint x: 163, startPoint y: 98, endPoint x: 137, endPoint y: 98, distance: 25.7
click at [137, 98] on html "SQA Engineer and Associate Project Manager with expertise in delivering five ma…" at bounding box center [260, 110] width 256 height 45
click at [176, 97] on body "SQA Engineer and Associate Project Manager with expertise in delivering five ma…" at bounding box center [259, 110] width 243 height 32
drag, startPoint x: 173, startPoint y: 97, endPoint x: 221, endPoint y: 96, distance: 48.0
click at [221, 96] on body "SQA Engineer and Associate Project Manager with expertise in delivering five ma…" at bounding box center [259, 110] width 243 height 32
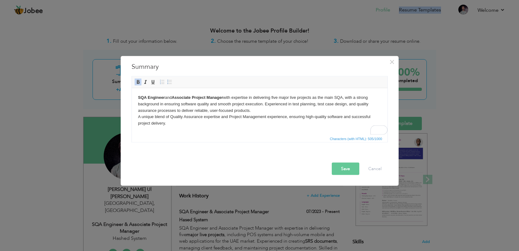
click at [344, 169] on button "Save" at bounding box center [346, 169] width 28 height 12
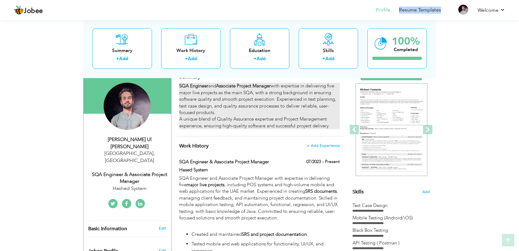
scroll to position [56, 0]
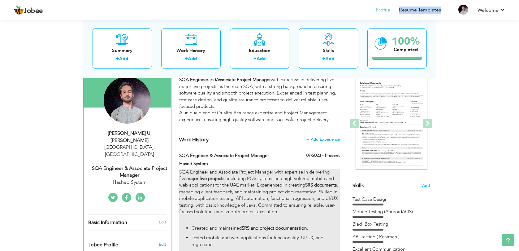
click at [280, 183] on p "SQA Engineer and Associate Project Manager with expertise in delivering five ma…" at bounding box center [259, 195] width 160 height 53
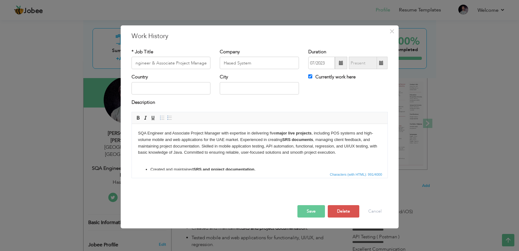
scroll to position [0, 0]
drag, startPoint x: 268, startPoint y: 133, endPoint x: 312, endPoint y: 132, distance: 43.3
click at [312, 132] on p "SQA Engineer and Associate Project Manager with expertise in delivering five ma…" at bounding box center [259, 146] width 243 height 32
click at [335, 133] on p "SQA Engineer and Associate Project Manager with expertise in delivering five ma…" at bounding box center [259, 146] width 243 height 32
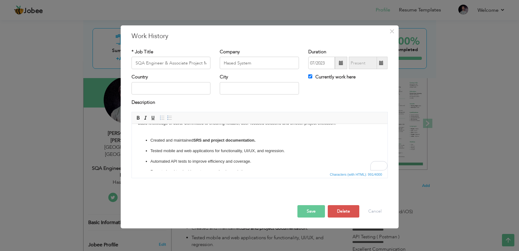
scroll to position [29, 0]
click at [154, 133] on body "SQA Engineer and Associate Project Manager with expertise in delivering five ma…" at bounding box center [259, 143] width 243 height 85
click at [150, 132] on p "SQA Engineer and Associate Project Manager with expertise in delivering five ma…" at bounding box center [259, 117] width 243 height 32
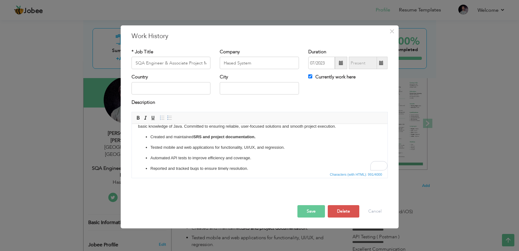
scroll to position [26, 0]
click at [151, 145] on p "Tested mobile and web applications for functionality, UI/UX, and regression." at bounding box center [259, 147] width 219 height 7
click at [150, 144] on ul "Created and maintained SRS and project documentation. Tested mobile and web app…" at bounding box center [259, 158] width 243 height 48
click at [150, 142] on ul "Created and maintained SRS and project documentation. Tested mobile and web app…" at bounding box center [259, 158] width 243 height 48
click at [154, 152] on ul "Created and maintained SRS and project documentation. Tested mobile and web app…" at bounding box center [259, 158] width 243 height 48
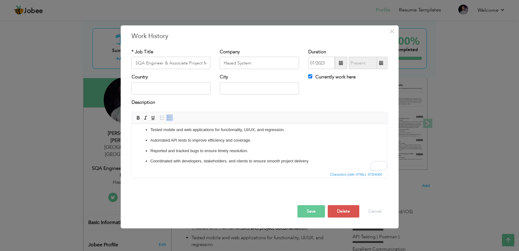
scroll to position [44, 0]
click at [317, 209] on button "Save" at bounding box center [311, 211] width 28 height 12
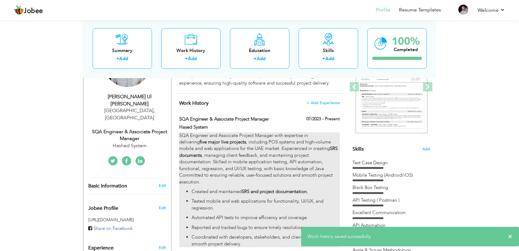
scroll to position [109, 0]
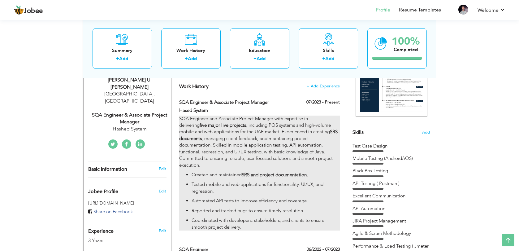
click at [249, 131] on p "SQA Engineer and Associate Project Manager with expertise in delivering five ma…" at bounding box center [259, 141] width 160 height 53
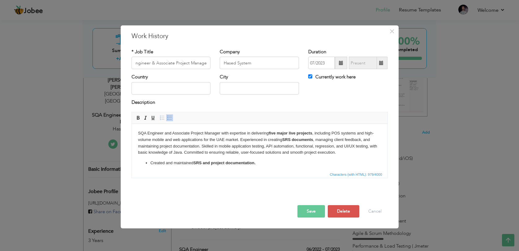
scroll to position [0, 0]
drag, startPoint x: 270, startPoint y: 133, endPoint x: 313, endPoint y: 132, distance: 42.7
click at [312, 132] on strong "five major live projects" at bounding box center [290, 133] width 44 height 5
click at [393, 31] on span "×" at bounding box center [391, 31] width 5 height 11
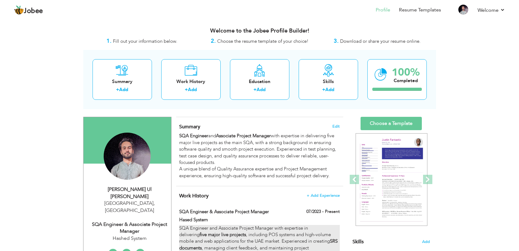
click at [238, 150] on div "SQA Engineer and Associate Project Manager with expertise in delivering five ma…" at bounding box center [259, 155] width 160 height 46
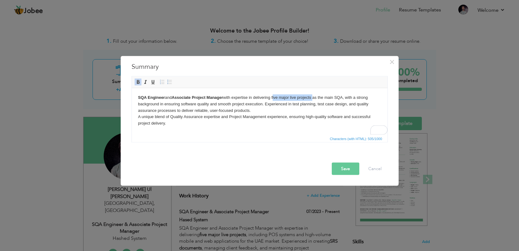
drag, startPoint x: 274, startPoint y: 97, endPoint x: 314, endPoint y: 96, distance: 39.3
click at [314, 96] on body "SQA Engineer and Associate Project Manager with expertise in delivering five ma…" at bounding box center [259, 110] width 243 height 32
click at [344, 171] on button "Save" at bounding box center [346, 169] width 28 height 12
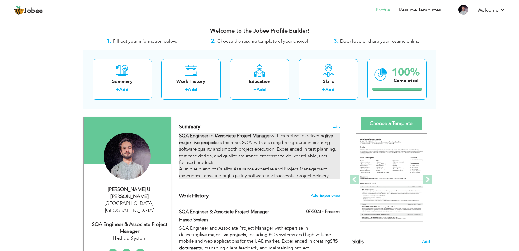
click at [289, 142] on div "SQA Engineer and Associate Project Manager with expertise in delivering five ma…" at bounding box center [259, 155] width 160 height 46
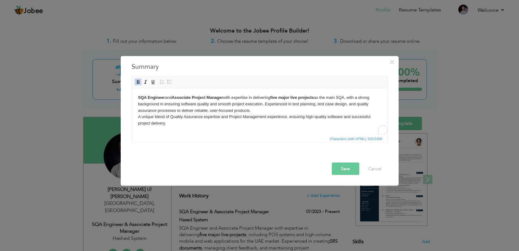
click at [275, 98] on strong "five major live projects" at bounding box center [292, 97] width 44 height 5
click at [353, 167] on button "Save" at bounding box center [346, 169] width 28 height 12
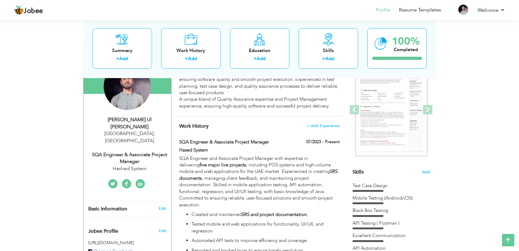
scroll to position [72, 0]
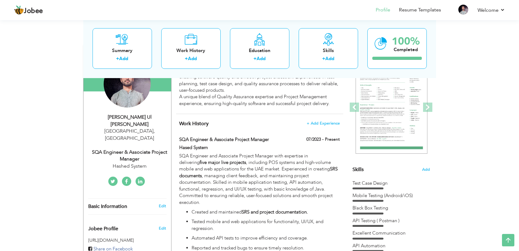
click at [300, 181] on p "SQA Engineer and Associate Project Manager with expertise in delivering five ma…" at bounding box center [259, 179] width 160 height 53
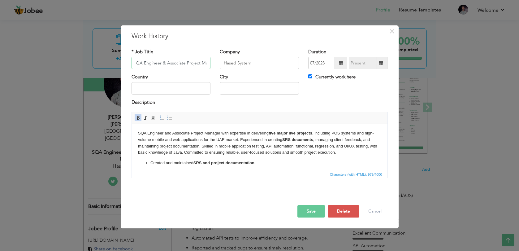
scroll to position [0, 0]
click at [168, 64] on input "SQA Engineer & Associate Project Manager" at bounding box center [171, 63] width 79 height 12
click at [394, 30] on span "×" at bounding box center [391, 31] width 5 height 11
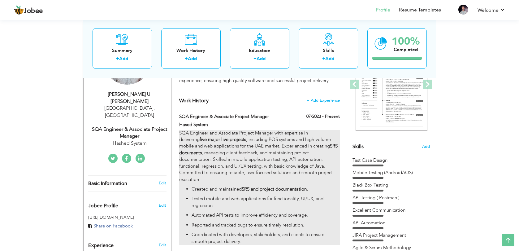
scroll to position [96, 0]
click at [287, 168] on p "SQA Engineer and Associate Project Manager with expertise in delivering five ma…" at bounding box center [259, 155] width 160 height 53
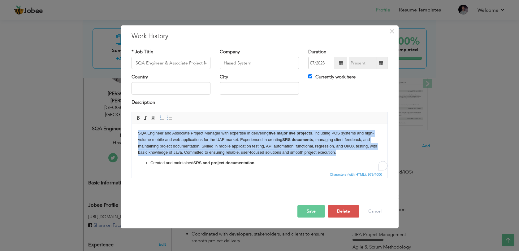
drag, startPoint x: 351, startPoint y: 151, endPoint x: 132, endPoint y: 132, distance: 219.4
click at [132, 132] on html "SQA Engineer and Associate Project Manager with expertise in delivering five ma…" at bounding box center [260, 169] width 256 height 90
copy p "SQA Engineer and Associate Project Manager with expertise in delivering five ma…"
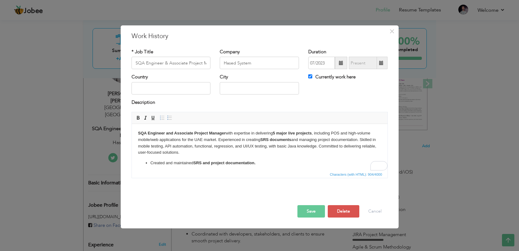
drag, startPoint x: 274, startPoint y: 134, endPoint x: 314, endPoint y: 134, distance: 40.5
click at [314, 134] on p "SQA Engineer and Associate Project Manager with expertise in delivering 5 major…" at bounding box center [259, 143] width 243 height 26
drag, startPoint x: 276, startPoint y: 134, endPoint x: 311, endPoint y: 132, distance: 35.0
click at [311, 132] on strong "5 major live projects" at bounding box center [291, 133] width 39 height 5
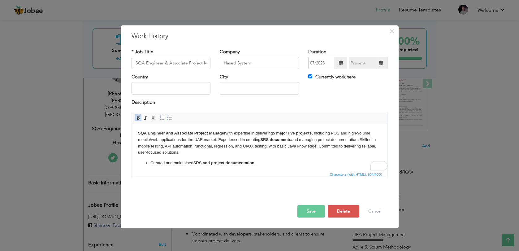
click at [297, 133] on strong "5 major live projects" at bounding box center [291, 133] width 39 height 5
drag, startPoint x: 291, startPoint y: 133, endPoint x: 275, endPoint y: 133, distance: 15.5
click at [275, 133] on p "SQA Engineer and Associate Project Manager with expertise in delivering project…" at bounding box center [259, 143] width 243 height 26
drag, startPoint x: 226, startPoint y: 133, endPoint x: 137, endPoint y: 133, distance: 88.2
click at [137, 133] on html "SQA Engineer and Associate Project Manager with expertise in delivering project…" at bounding box center [260, 169] width 256 height 90
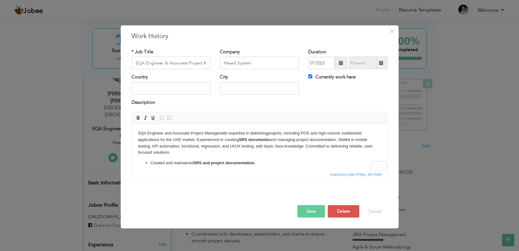
click at [263, 161] on p "Created and maintained SRS and project documentation." at bounding box center [259, 163] width 219 height 7
drag, startPoint x: 239, startPoint y: 140, endPoint x: 271, endPoint y: 139, distance: 32.2
click at [271, 139] on p "SQA Engineer and Associate Project Manager with expertise in delivering project…" at bounding box center [259, 143] width 243 height 26
copy p "SRS documents"
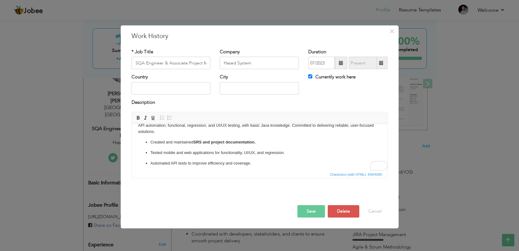
scroll to position [21, 0]
drag, startPoint x: 210, startPoint y: 139, endPoint x: 204, endPoint y: 139, distance: 5.9
click at [204, 139] on strong "SRS and project documentation." at bounding box center [224, 141] width 62 height 5
click at [175, 137] on body "SQA Engineer and Associate Project Manager with expertise in delivering project…" at bounding box center [259, 148] width 243 height 78
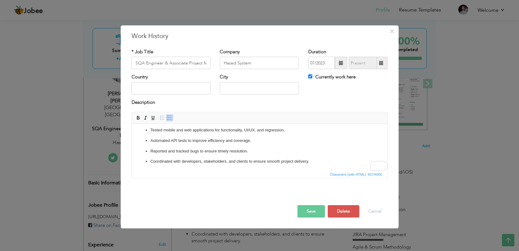
scroll to position [44, 0]
click at [318, 213] on button "Save" at bounding box center [311, 211] width 28 height 12
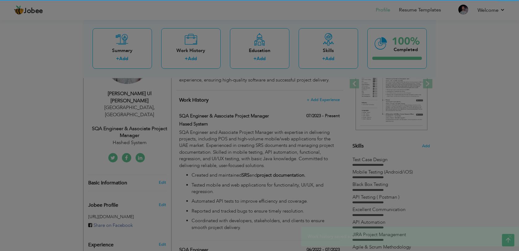
scroll to position [0, 0]
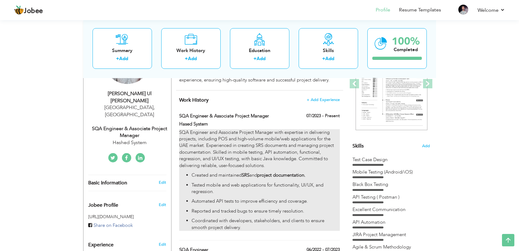
click at [233, 142] on p "SQA Engineer and Associate Project Manager with expertise in delivering project…" at bounding box center [259, 149] width 160 height 40
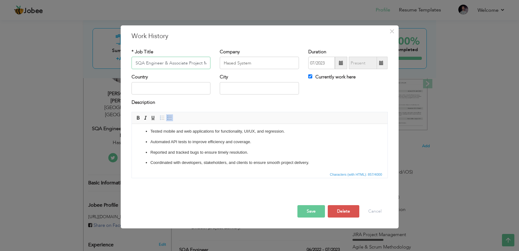
scroll to position [44, 0]
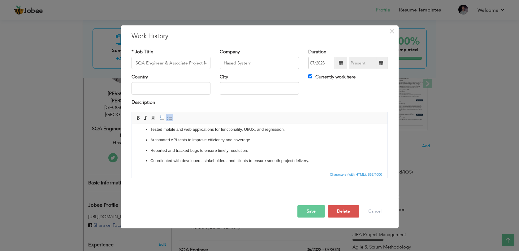
click at [315, 210] on button "Save" at bounding box center [311, 211] width 28 height 12
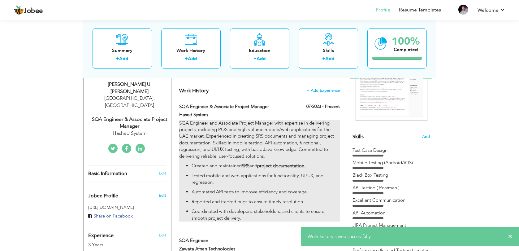
scroll to position [105, 0]
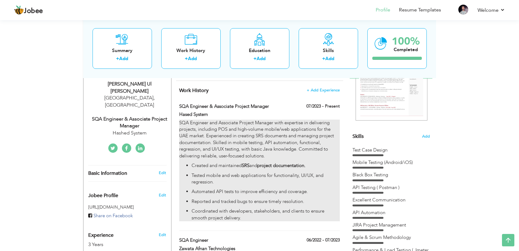
click at [281, 144] on p "SQA Engineer and Associate Project Manager with expertise in delivering project…" at bounding box center [259, 139] width 160 height 40
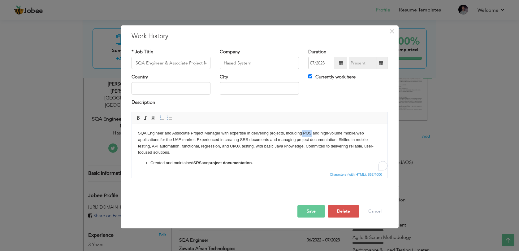
drag, startPoint x: 302, startPoint y: 133, endPoint x: 311, endPoint y: 132, distance: 9.3
click at [311, 132] on p "SQA Engineer and Associate Project Manager with expertise in delivering project…" at bounding box center [259, 143] width 243 height 26
drag, startPoint x: 173, startPoint y: 140, endPoint x: 194, endPoint y: 140, distance: 21.4
click at [194, 140] on p "SQA Engineer and Associate Project Manager with expertise in delivering project…" at bounding box center [259, 143] width 243 height 26
click at [229, 155] on p "SQA Engineer and Associate Project Manager with expertise in delivering project…" at bounding box center [259, 143] width 243 height 26
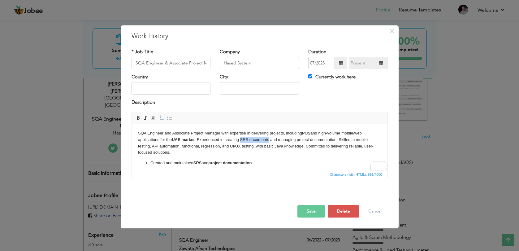
drag, startPoint x: 241, startPoint y: 140, endPoint x: 270, endPoint y: 141, distance: 29.4
click at [270, 141] on p "SQA Engineer and Associate Project Manager with expertise in delivering project…" at bounding box center [259, 143] width 243 height 26
drag, startPoint x: 258, startPoint y: 163, endPoint x: 195, endPoint y: 163, distance: 62.8
click at [195, 163] on p "Created and maintained SRS and project documentation." at bounding box center [259, 163] width 219 height 7
click at [219, 162] on p "Created and maintained SRS and project documentation." at bounding box center [259, 163] width 219 height 7
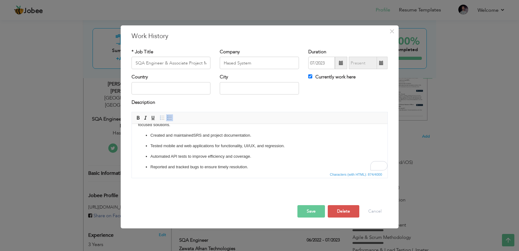
scroll to position [44, 0]
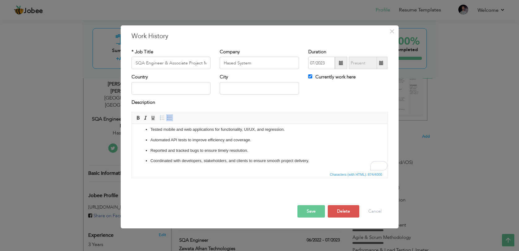
click at [306, 210] on button "Save" at bounding box center [311, 211] width 28 height 12
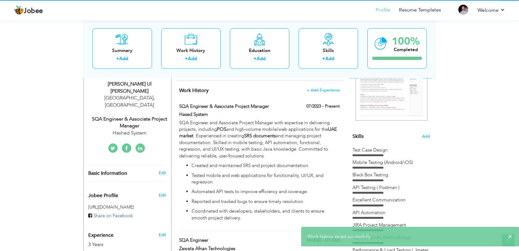
scroll to position [0, 0]
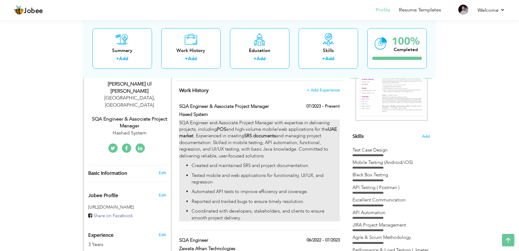
click at [226, 137] on p "SQA Engineer and Associate Project Manager with expertise in delivering project…" at bounding box center [259, 139] width 160 height 40
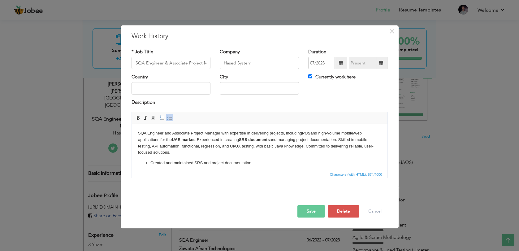
click at [311, 135] on p "SQA Engineer and Associate Project Manager with expertise in delivering project…" at bounding box center [259, 143] width 243 height 26
drag, startPoint x: 325, startPoint y: 132, endPoint x: 314, endPoint y: 133, distance: 10.9
click at [314, 133] on p "SQA Engineer and Associate Project Manager with expertise in delivering project…" at bounding box center [259, 143] width 243 height 26
click at [336, 133] on p "SQA Engineer and Associate Project Manager with expertise in delivering project…" at bounding box center [259, 143] width 243 height 26
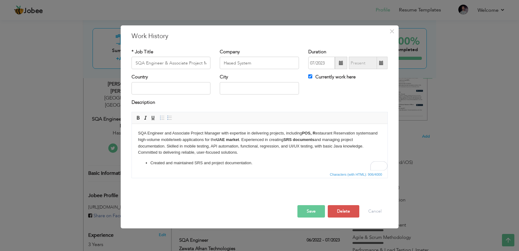
click at [359, 134] on p "SQA Engineer and Associate Project Manager with expertise in delivering project…" at bounding box center [259, 143] width 243 height 26
drag, startPoint x: 373, startPoint y: 136, endPoint x: 314, endPoint y: 133, distance: 59.2
click at [314, 133] on p "SQA Engineer and Associate Project Manager with expertise in delivering project…" at bounding box center [259, 143] width 243 height 26
click at [256, 163] on p "Created and maintained SRS and project documentation." at bounding box center [259, 163] width 219 height 7
click at [307, 207] on button "Save" at bounding box center [311, 211] width 28 height 12
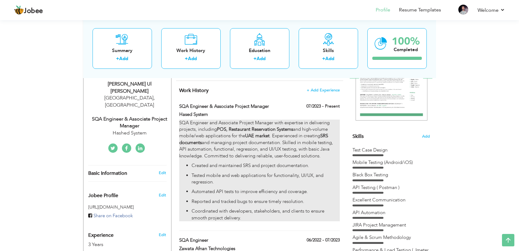
click at [274, 180] on p "Tested mobile and web applications for functionality, UI/UX, and regression." at bounding box center [266, 178] width 148 height 13
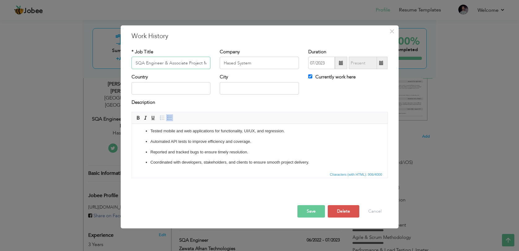
scroll to position [44, 0]
click at [263, 156] on ul "Created and maintained SRS and project documentation. Tested mobile and web app…" at bounding box center [259, 140] width 243 height 48
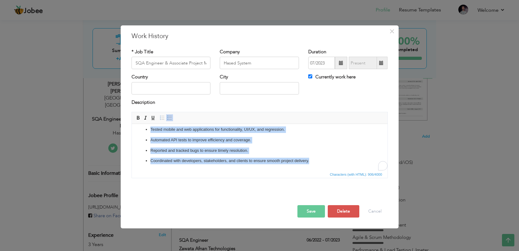
copy body "SQA Engineer and Associate Project Manager with expertise in delivering project…"
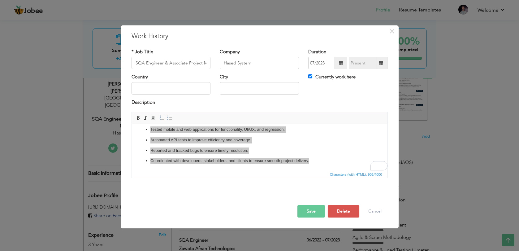
click at [310, 209] on button "Save" at bounding box center [311, 211] width 28 height 12
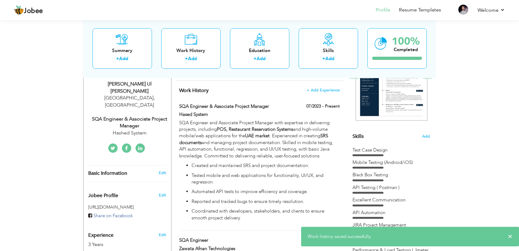
scroll to position [0, 0]
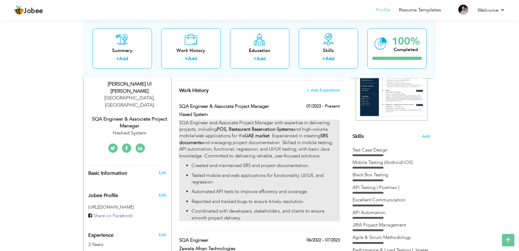
click at [295, 141] on p "SQA Engineer and Associate Project Manager with expertise in delivering project…" at bounding box center [259, 139] width 160 height 40
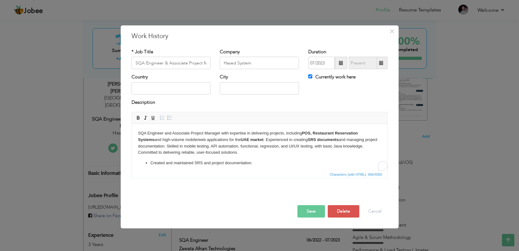
drag, startPoint x: 243, startPoint y: 151, endPoint x: 137, endPoint y: 132, distance: 107.5
click at [137, 132] on html "SQA Engineer and Associate Project Manager with expertise in delivering project…" at bounding box center [260, 169] width 256 height 90
copy p "SQA Engineer and Associate Project Manager with expertise in delivering project…"
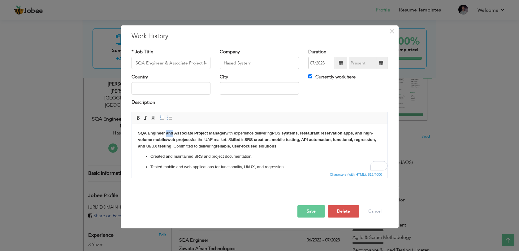
drag, startPoint x: 173, startPoint y: 132, endPoint x: 166, endPoint y: 132, distance: 6.8
click at [166, 132] on strong "SQA Engineer and Associate Project Manager" at bounding box center [182, 133] width 88 height 5
click at [303, 132] on strong "POS systems, restaurant reservation apps, and high-volume mobile/web projects" at bounding box center [254, 136] width 233 height 11
drag, startPoint x: 364, startPoint y: 134, endPoint x: 201, endPoint y: 139, distance: 163.2
click at [201, 139] on strong "POS systems, R estaurant R eservation System , and high-volume mobile/web proje…" at bounding box center [258, 136] width 240 height 11
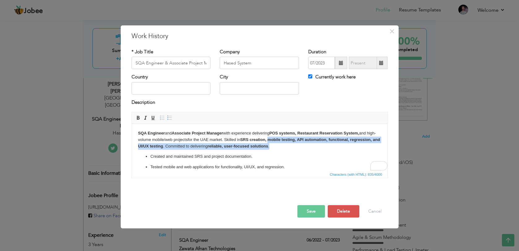
drag, startPoint x: 270, startPoint y: 141, endPoint x: 382, endPoint y: 144, distance: 111.5
click at [382, 144] on html "SQA Engineer and Associate Project Manager with experience delivering POS syste…" at bounding box center [260, 166] width 256 height 84
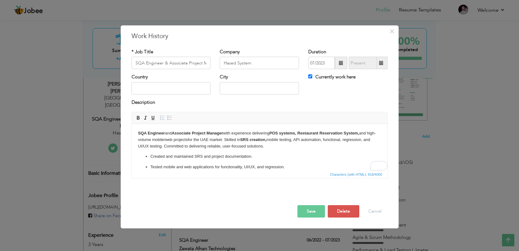
click at [317, 154] on p "Created and maintained SRS and project documentation." at bounding box center [259, 156] width 219 height 7
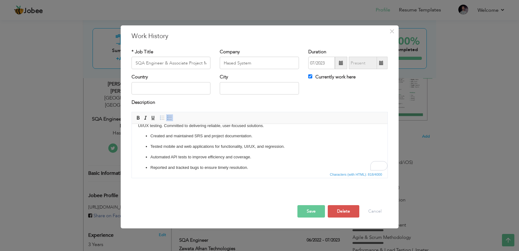
scroll to position [21, 0]
click at [315, 215] on button "Save" at bounding box center [311, 211] width 28 height 12
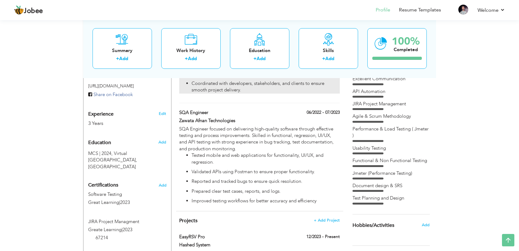
scroll to position [228, 0]
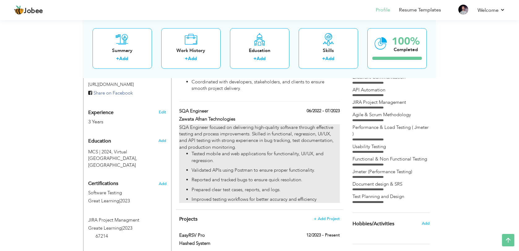
click at [239, 145] on div "SQA Engineer focused on delivering high-quality software through effective test…" at bounding box center [259, 163] width 160 height 79
type input "SQA Engineer"
type input "Zawata Afnan Technologies"
type input "06/2022"
type input "07/2023"
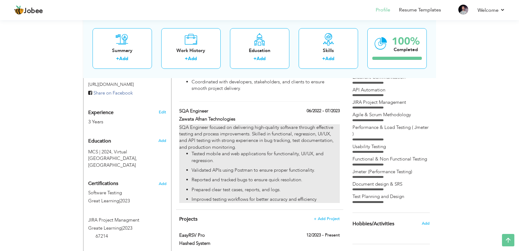
checkbox input "false"
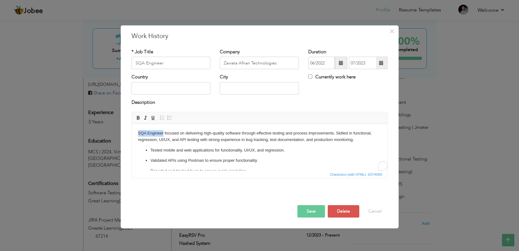
drag, startPoint x: 138, startPoint y: 133, endPoint x: 163, endPoint y: 132, distance: 24.5
click at [163, 132] on body "SQA Engineer focused on delivering high-quality software through effective test…" at bounding box center [259, 162] width 243 height 65
click at [196, 141] on body "SQA Engineer focused on delivering high-quality software through effective test…" at bounding box center [259, 162] width 243 height 65
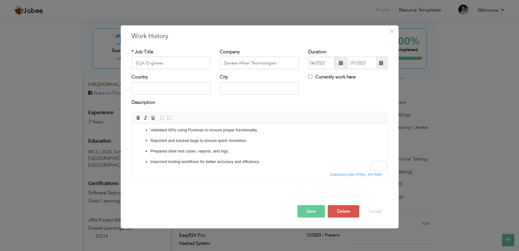
scroll to position [31, 0]
click at [317, 210] on button "Save" at bounding box center [311, 211] width 28 height 12
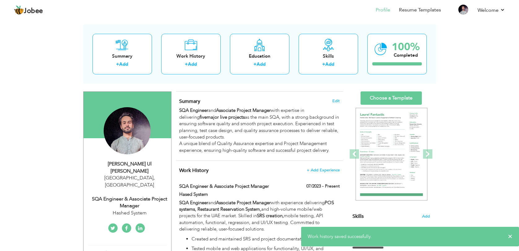
scroll to position [20, 0]
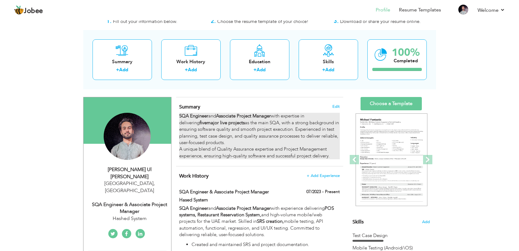
drag, startPoint x: 243, startPoint y: 135, endPoint x: 246, endPoint y: 155, distance: 20.1
click at [246, 155] on div "SQA Engineer and Associate Project Manager with expertise in delivering five ma…" at bounding box center [259, 136] width 160 height 46
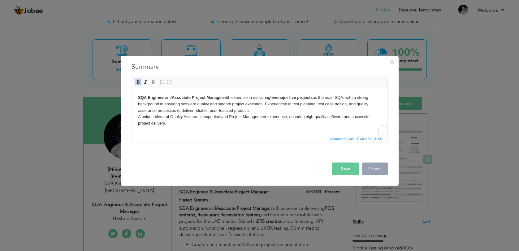
click at [378, 170] on button "Cancel" at bounding box center [375, 169] width 26 height 12
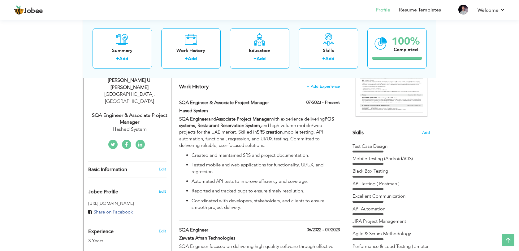
scroll to position [110, 0]
click at [270, 191] on p "Reported and tracked bugs to ensure timely resolution." at bounding box center [266, 190] width 148 height 7
type input "SQA Engineer & Associate Project Manager"
type input "Hased System"
type input "07/2023"
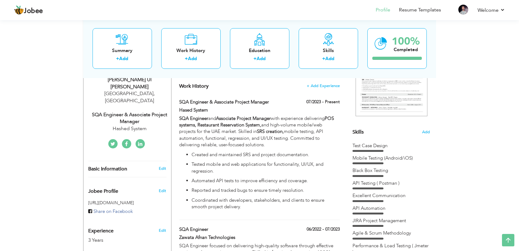
checkbox input "true"
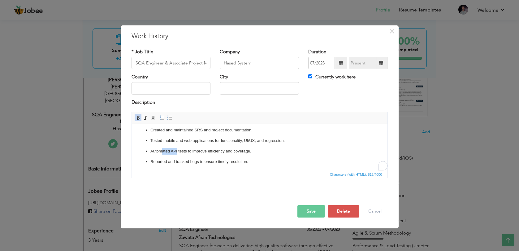
scroll to position [26, 0]
drag, startPoint x: 177, startPoint y: 153, endPoint x: 149, endPoint y: 152, distance: 28.8
click at [149, 152] on ul "Created and maintained SRS and project documentation. Tested mobile and web app…" at bounding box center [259, 151] width 243 height 48
click at [201, 150] on p "API Automation tests to improve efficiency and coverage." at bounding box center [259, 151] width 219 height 7
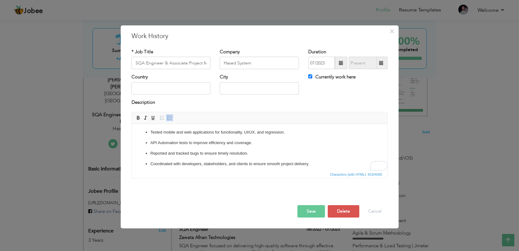
scroll to position [37, 0]
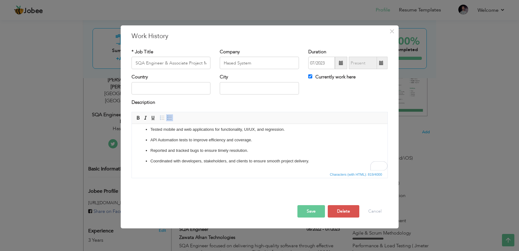
click at [310, 213] on button "Save" at bounding box center [311, 211] width 28 height 12
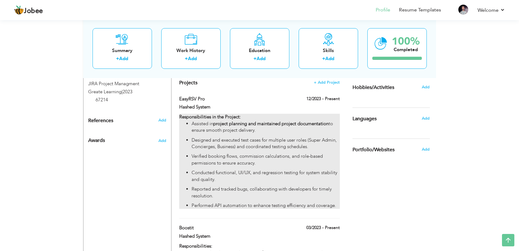
scroll to position [362, 0]
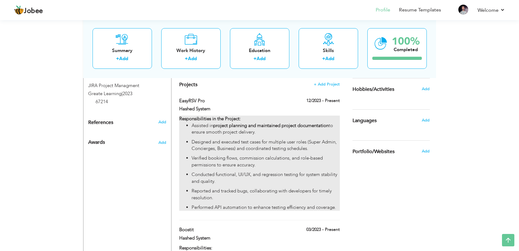
click at [236, 143] on p "Designed and executed test cases for multiple user roles (Super Admin, Concierg…" at bounding box center [266, 145] width 148 height 13
type input "EasyRSV Pro"
type input "Hashed System"
type input "12/2023"
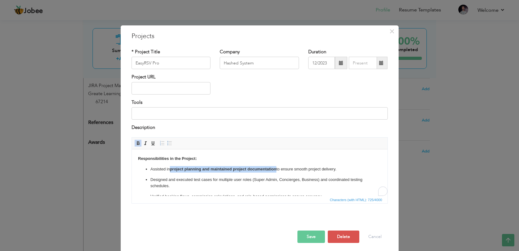
drag, startPoint x: 171, startPoint y: 169, endPoint x: 278, endPoint y: 168, distance: 107.1
click at [278, 168] on p "Assisted in project planning and maintained project documentation to ensure smo…" at bounding box center [259, 169] width 219 height 7
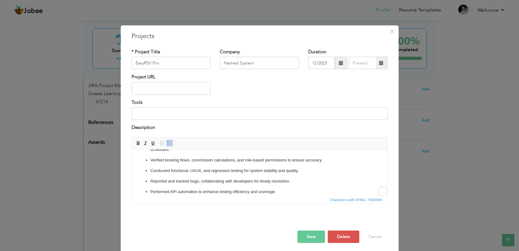
scroll to position [41, 0]
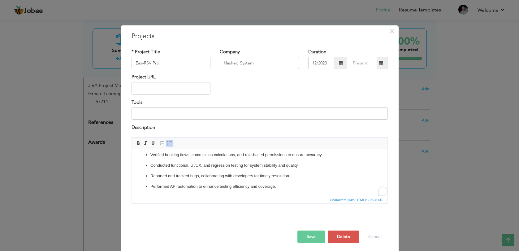
click at [316, 237] on button "Save" at bounding box center [311, 236] width 28 height 12
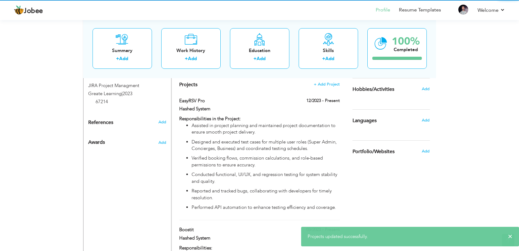
scroll to position [0, 0]
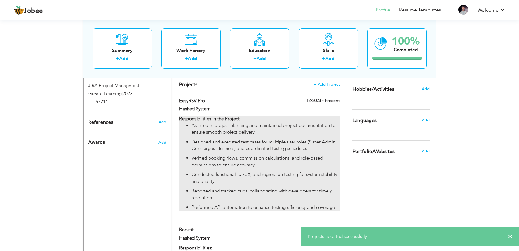
click at [259, 173] on p "Conducted functional, UI/UX, and regression testing for system stability and qu…" at bounding box center [266, 177] width 148 height 13
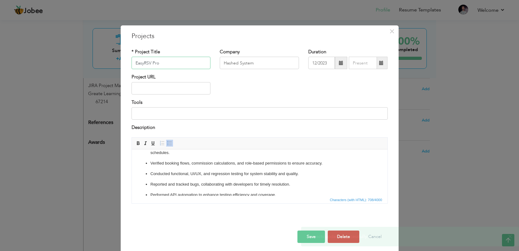
scroll to position [41, 0]
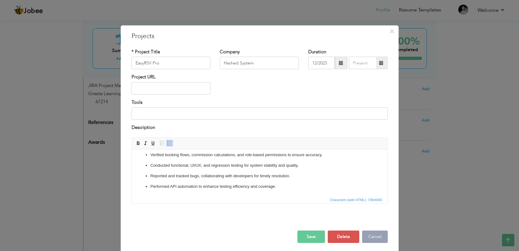
click at [376, 239] on button "Cancel" at bounding box center [375, 236] width 26 height 12
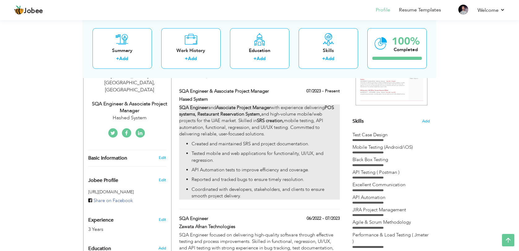
scroll to position [119, 0]
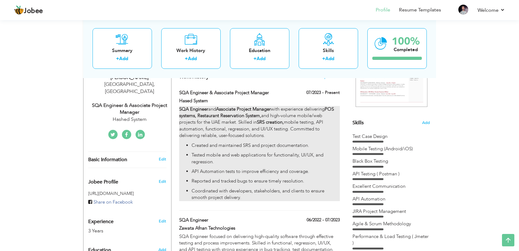
click at [223, 129] on p "SQA Engineer and Associate Project Manager with experience delivering POS syste…" at bounding box center [259, 122] width 160 height 33
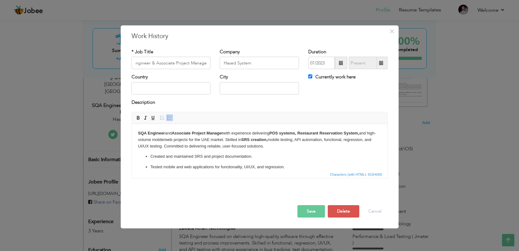
scroll to position [0, 0]
click at [349, 133] on strong "POS systems, Restaurant Reservation System," at bounding box center [314, 133] width 90 height 5
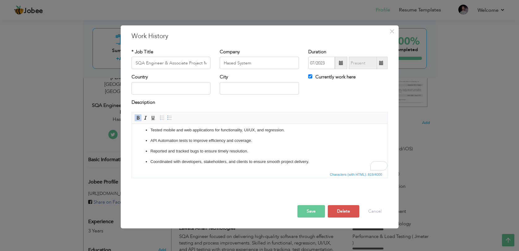
scroll to position [37, 0]
click at [306, 215] on button "Save" at bounding box center [311, 211] width 28 height 12
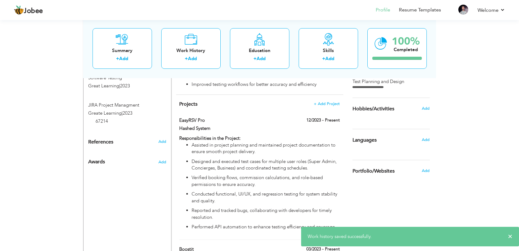
scroll to position [343, 0]
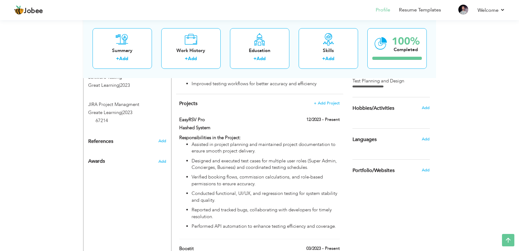
click at [236, 177] on p "Verified booking flows, commission calculations, and role-based permissions to …" at bounding box center [266, 180] width 148 height 13
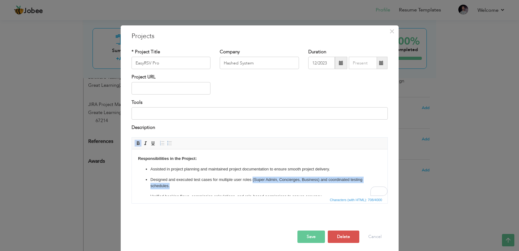
drag, startPoint x: 253, startPoint y: 180, endPoint x: 319, endPoint y: 180, distance: 66.2
click at [319, 183] on p "Designed and executed test cases for multiple user roles (Super Admin, Concierg…" at bounding box center [259, 182] width 219 height 13
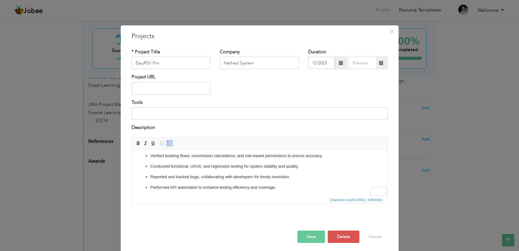
scroll to position [35, 0]
drag, startPoint x: 281, startPoint y: 188, endPoint x: 174, endPoint y: 182, distance: 107.2
click at [174, 184] on p "Performed API automation to enhance testing efficiency and coverage." at bounding box center [259, 186] width 219 height 7
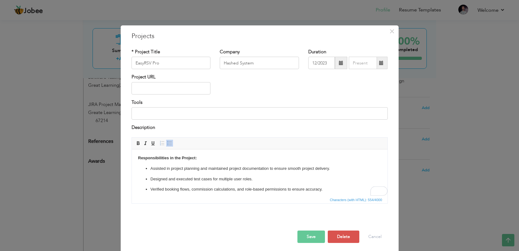
scroll to position [0, 0]
click at [169, 143] on span at bounding box center [169, 143] width 5 height 5
click at [170, 141] on span at bounding box center [169, 143] width 5 height 5
click at [312, 237] on button "Save" at bounding box center [311, 236] width 28 height 12
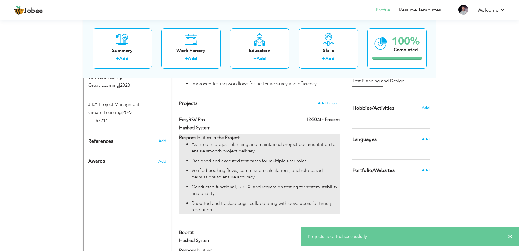
click at [268, 195] on p "Conducted functional, UI/UX, and regression testing for system stability and qu…" at bounding box center [266, 190] width 148 height 13
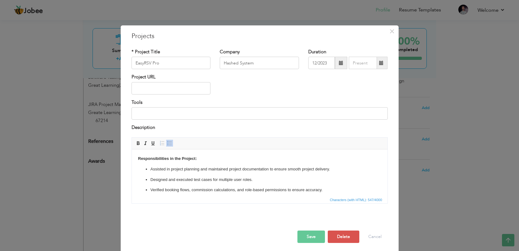
click at [208, 159] on body "Responsibilities in the Project: Assisted in project planning and maintained pr…" at bounding box center [259, 184] width 243 height 59
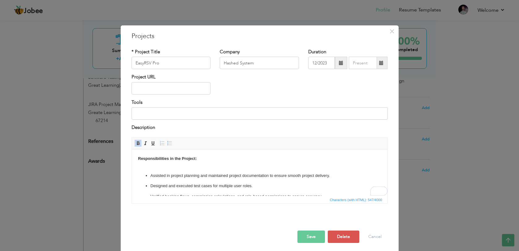
click at [311, 239] on button "Save" at bounding box center [311, 236] width 28 height 12
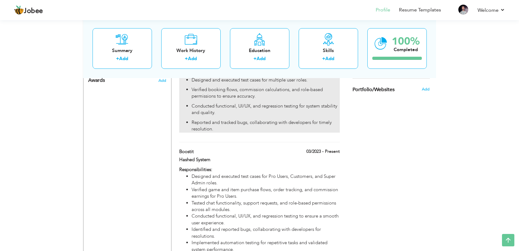
scroll to position [431, 0]
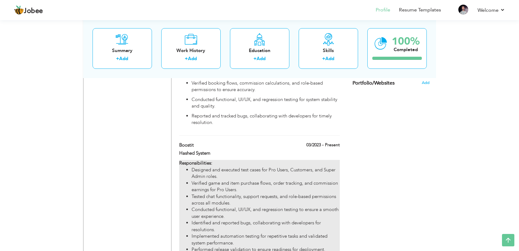
click at [233, 194] on li "Tested chat functionality, support requests, and role-based permissions across …" at bounding box center [266, 199] width 148 height 13
type input "Boostit"
type input "03/2023"
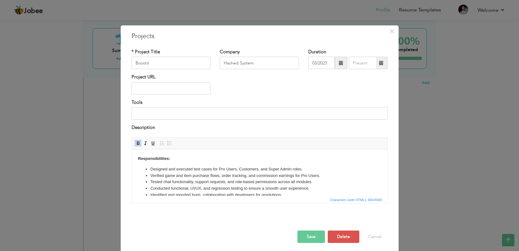
click at [150, 170] on ul "Designed and executed test cases for Pro Users, Customers, and Super Admin role…" at bounding box center [259, 188] width 243 height 45
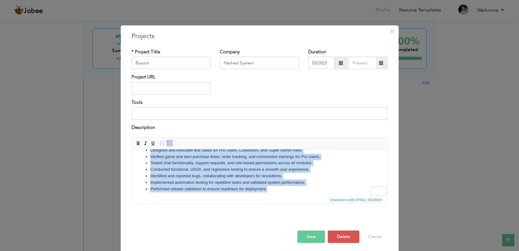
scroll to position [0, 0]
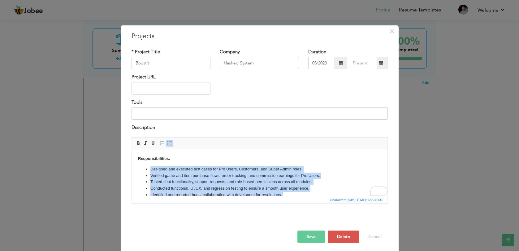
drag, startPoint x: 269, startPoint y: 194, endPoint x: 151, endPoint y: 165, distance: 120.9
click at [151, 165] on body "Responsibilities: Designed and executed test cases for Pro Users, Customers, an…" at bounding box center [259, 182] width 243 height 55
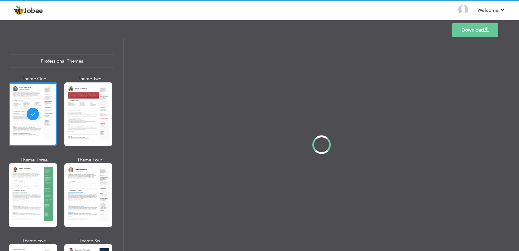
click at [96, 102] on div "Professional Themes Theme One Theme Two Theme Three Theme Four" at bounding box center [259, 144] width 519 height 212
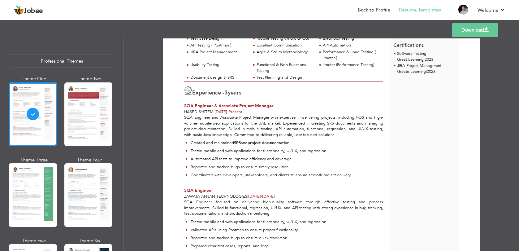
scroll to position [113, 0]
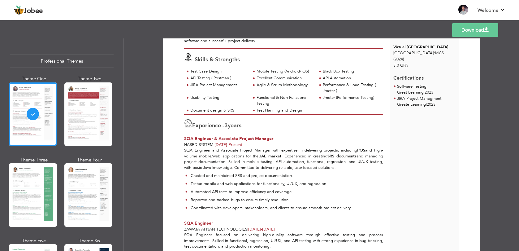
scroll to position [88, 0]
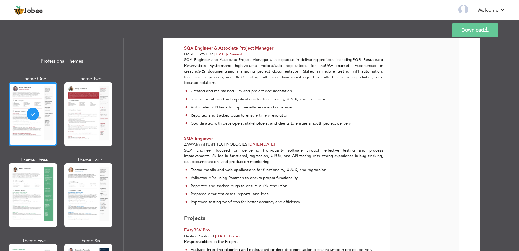
scroll to position [171, 0]
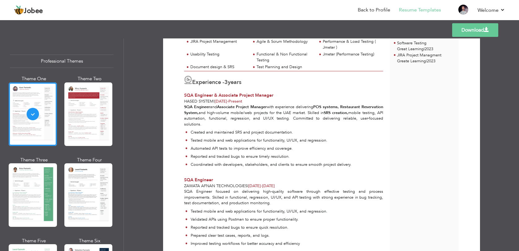
scroll to position [122, 0]
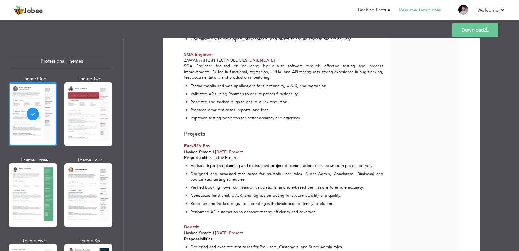
scroll to position [270, 0]
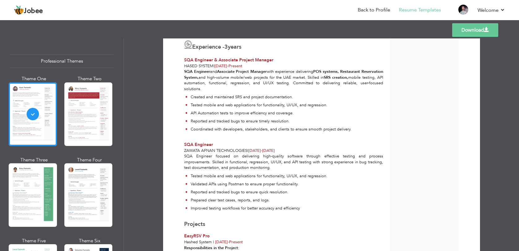
scroll to position [161, 0]
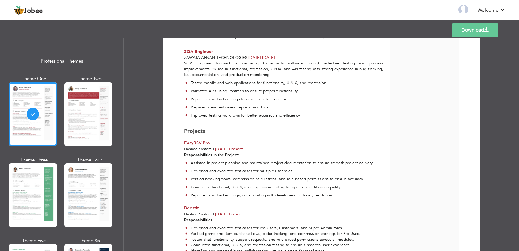
scroll to position [251, 0]
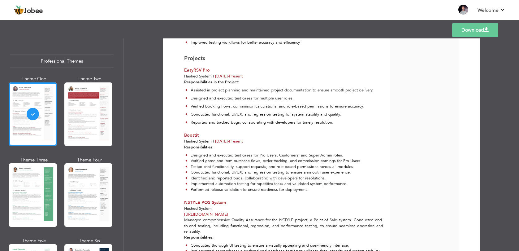
scroll to position [323, 0]
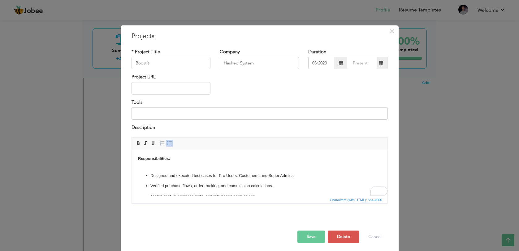
click at [152, 167] on body "Responsibilities: ​​​​​​​ Designed and executed test cases for Pro Users, Custo…" at bounding box center [259, 203] width 243 height 97
click at [315, 232] on button "Save" at bounding box center [311, 236] width 28 height 12
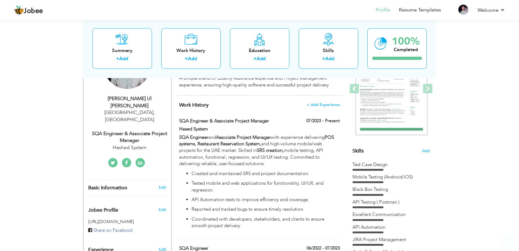
scroll to position [91, 0]
click at [249, 162] on p "SQA Engineer and Associate Project Manager with experience delivering POS syste…" at bounding box center [259, 150] width 160 height 33
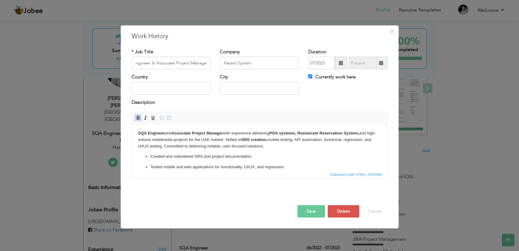
scroll to position [0, 0]
drag, startPoint x: 225, startPoint y: 134, endPoint x: 174, endPoint y: 133, distance: 51.1
click at [174, 133] on p "SQA Engineer and Associate Project Manager with experience delivering POS syste…" at bounding box center [259, 139] width 243 height 19
click at [394, 32] on span "×" at bounding box center [391, 31] width 5 height 11
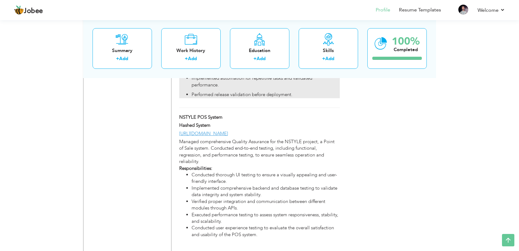
scroll to position [578, 0]
click at [257, 171] on li "Conducted thorough UI testing to ensure a visually appealing and user-friendly …" at bounding box center [266, 177] width 148 height 13
type input "NSTYLE POS System"
type input "[URL][DOMAIN_NAME]"
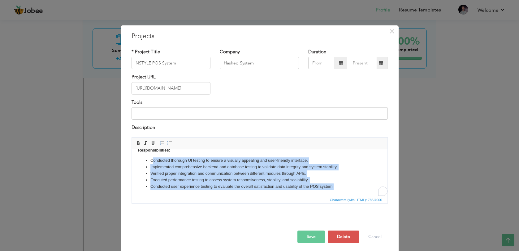
scroll to position [21, 0]
drag, startPoint x: 342, startPoint y: 184, endPoint x: 150, endPoint y: 160, distance: 193.7
click at [150, 160] on ul "Conducted thorough UI testing to ensure a visually appealing and user-friendly …" at bounding box center [259, 173] width 243 height 32
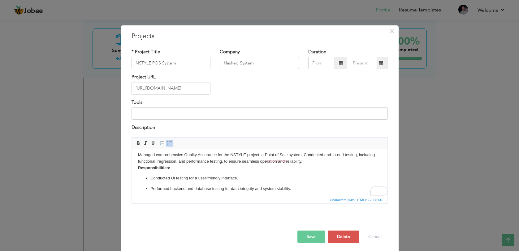
scroll to position [4, 0]
click at [306, 248] on div "× Projects * Project Title NSTYLE POS System Company Hashed System Duration Pro…" at bounding box center [260, 139] width 278 height 228
click at [308, 239] on button "Save" at bounding box center [311, 236] width 28 height 12
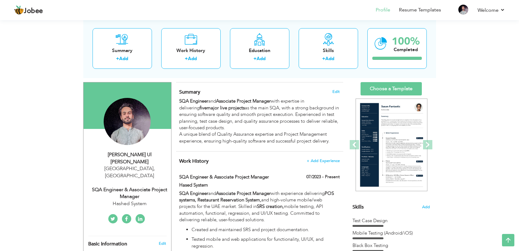
scroll to position [32, 0]
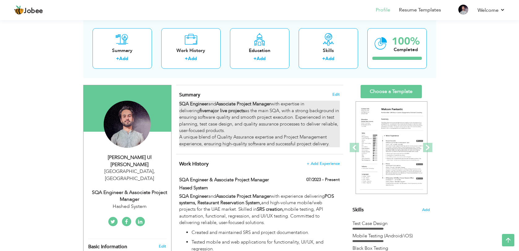
click at [277, 145] on div "SQA Engineer and Associate Project Manager with expertise in delivering five ma…" at bounding box center [259, 124] width 160 height 46
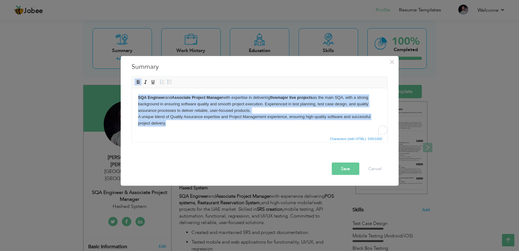
drag, startPoint x: 167, startPoint y: 124, endPoint x: 134, endPoint y: 98, distance: 41.4
click at [134, 98] on html "SQA Engineer and Associate Project Manager with expertise in delivering five ma…" at bounding box center [260, 110] width 256 height 45
copy body "SQA Engineer and Associate Project Manager with expertise in delivering five ma…"
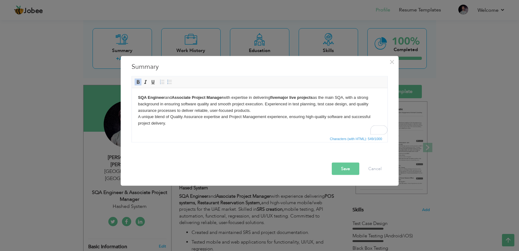
click at [177, 124] on body "SQA Engineer and Associate Project Manager with expertise in delivering five ma…" at bounding box center [259, 110] width 243 height 32
paste body "To enrich screen reader interactions, please activate Accessibility in Grammarl…"
click at [165, 124] on body "SQA Engineer and Associate Project Manager with expertise in delivering five ma…" at bounding box center [259, 110] width 243 height 32
drag, startPoint x: 194, startPoint y: 124, endPoint x: 214, endPoint y: 125, distance: 19.8
click at [214, 125] on body "SQA Engineer and Associate Project Manager with expertise in delivering five ma…" at bounding box center [259, 110] width 243 height 32
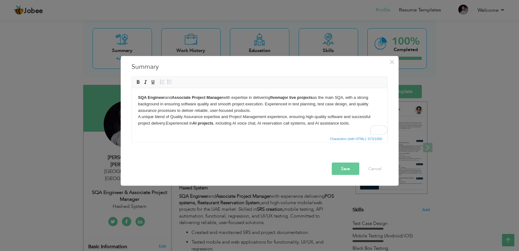
click at [242, 132] on html "SQA Engineer and Associate Project Manager with expertise in delivering five ma…" at bounding box center [260, 110] width 256 height 45
click at [344, 168] on button "Save" at bounding box center [346, 169] width 28 height 12
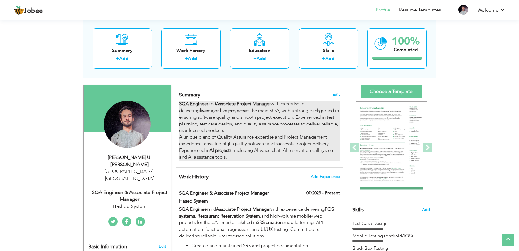
scroll to position [106, 0]
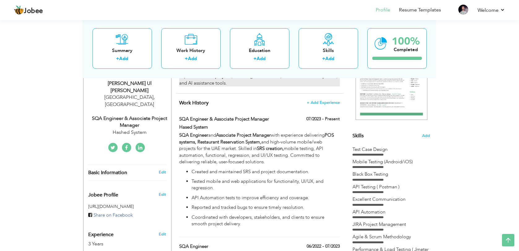
click at [220, 149] on p "SQA Engineer and Associate Project Manager with experience delivering POS syste…" at bounding box center [259, 148] width 160 height 33
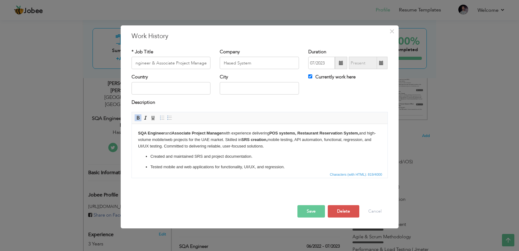
scroll to position [0, 0]
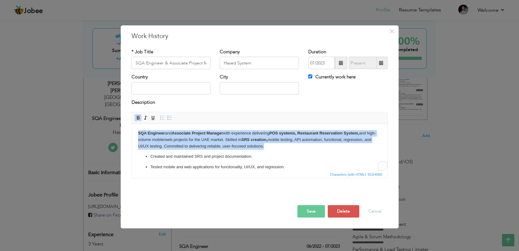
drag, startPoint x: 266, startPoint y: 146, endPoint x: 131, endPoint y: 135, distance: 135.7
click at [132, 135] on html "SQA Engineer and Associate Project Manager with experience delivering POS syste…" at bounding box center [260, 166] width 256 height 84
click at [190, 148] on p "SQA Engineer and Associate Project Manager with experience delivering POS syste…" at bounding box center [259, 139] width 243 height 19
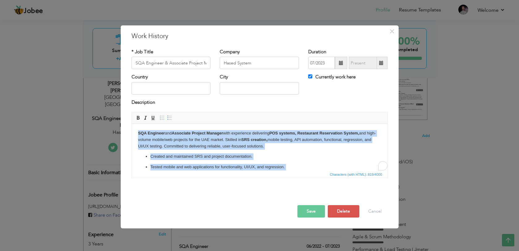
copy body "SQA Engineer and Associate Project Manager with experience delivering POS syste…"
click at [251, 142] on p "SQA Engineer and Associate Project Manager with experience delivering POS syste…" at bounding box center [259, 139] width 243 height 19
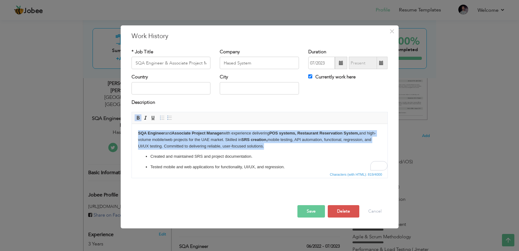
drag, startPoint x: 267, startPoint y: 145, endPoint x: 137, endPoint y: 132, distance: 130.3
click at [137, 132] on html "SQA Engineer and Associate Project Manager with experience delivering POS syste…" at bounding box center [260, 166] width 256 height 84
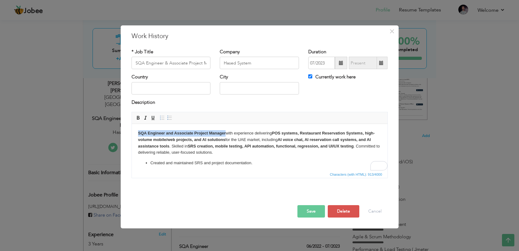
drag, startPoint x: 226, startPoint y: 133, endPoint x: 137, endPoint y: 133, distance: 88.8
click at [137, 133] on html "SQA Engineer and Associate Project Manager with experience delivering POS syste…" at bounding box center [260, 169] width 256 height 90
click at [274, 149] on p "SQA Engineer and Associate Project Manager with experience delivering POS syste…" at bounding box center [259, 143] width 243 height 26
click at [280, 133] on strong "POS systems, Restaurant Reservation Systems, high-volume mobile/web projects, a…" at bounding box center [254, 136] width 232 height 11
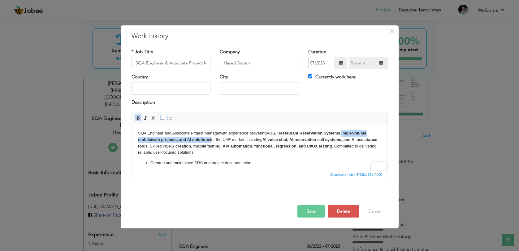
drag, startPoint x: 343, startPoint y: 134, endPoint x: 210, endPoint y: 138, distance: 133.2
click at [210, 138] on p "SQA Engineer and Associate Project Manager with experience delivering POS , Res…" at bounding box center [259, 143] width 243 height 26
drag, startPoint x: 217, startPoint y: 143, endPoint x: 239, endPoint y: 141, distance: 22.1
click at [239, 141] on p "SQA Engineer and Associate Project Manager with experience delivering POS , Res…" at bounding box center [259, 143] width 243 height 26
click at [273, 141] on strong "AI voice chat, AI reservation call systems, and AI assistance tools" at bounding box center [255, 142] width 235 height 11
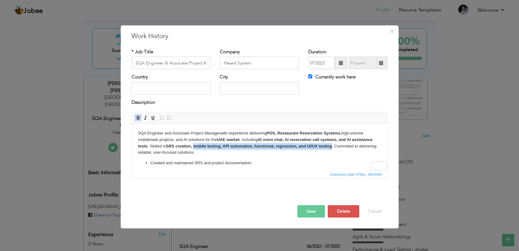
drag, startPoint x: 194, startPoint y: 145, endPoint x: 332, endPoint y: 146, distance: 137.4
click at [332, 146] on strong "SRS creation, mobile testing, API automation, functional, regression, and UI/UX…" at bounding box center [249, 146] width 166 height 5
click at [311, 164] on p "Created and maintained SRS and project documentation." at bounding box center [259, 163] width 219 height 7
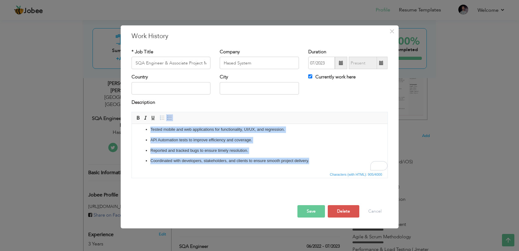
scroll to position [44, 0]
drag, startPoint x: 151, startPoint y: 145, endPoint x: 224, endPoint y: 194, distance: 88.0
click at [224, 170] on html "SQA Engineer and Associate Project Manager with experience delivering POS , Res…" at bounding box center [260, 125] width 256 height 90
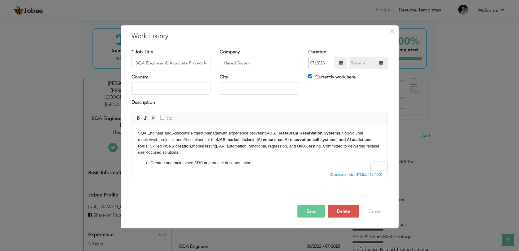
scroll to position [0, 0]
click at [170, 121] on span "Paragraph Insert/Remove Numbered List Insert/Remove Bulleted List" at bounding box center [166, 118] width 17 height 9
click at [170, 121] on link "Insert/Remove Bulleted List" at bounding box center [169, 117] width 7 height 7
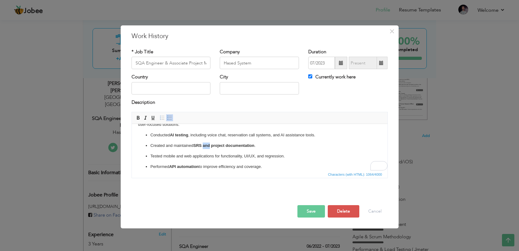
drag, startPoint x: 203, startPoint y: 145, endPoint x: 210, endPoint y: 145, distance: 6.5
click at [210, 145] on strong "SRS and project documentation" at bounding box center [223, 145] width 61 height 5
click at [213, 146] on strong "project documentation" at bounding box center [229, 145] width 43 height 5
drag, startPoint x: 261, startPoint y: 144, endPoint x: 203, endPoint y: 140, distance: 58.3
click at [203, 143] on p "Created and maintained SRS and P roject D ocumentation ." at bounding box center [259, 145] width 219 height 7
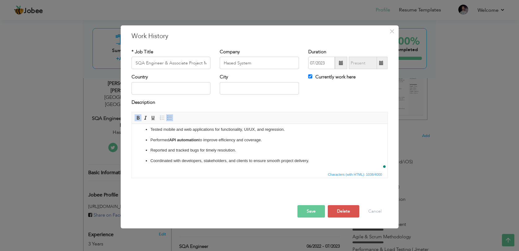
click at [307, 209] on button "Save" at bounding box center [311, 211] width 28 height 12
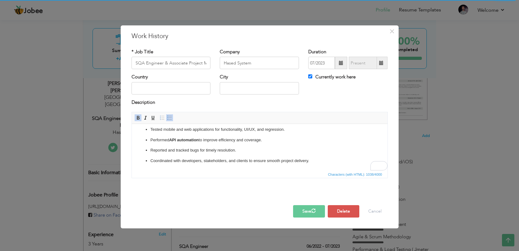
click at [209, 135] on ul "Conducted AI testing , including voice chat, reservation call systems, and AI a…" at bounding box center [259, 134] width 243 height 59
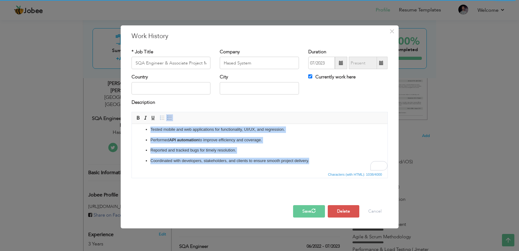
copy body "SQA Engineer and Associate Project Manager with experience delivering POS , Res…"
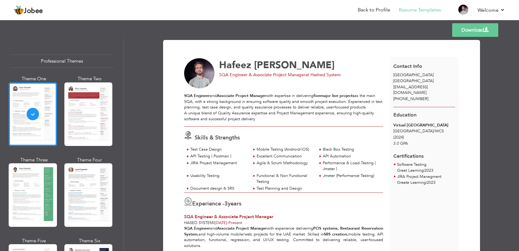
drag, startPoint x: 259, startPoint y: 122, endPoint x: 182, endPoint y: 94, distance: 82.1
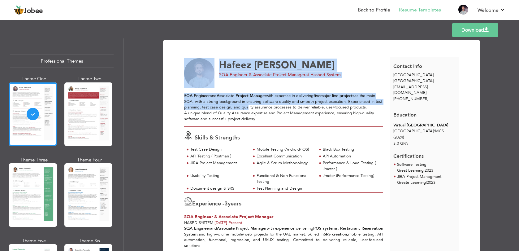
drag, startPoint x: 182, startPoint y: 94, endPoint x: 258, endPoint y: 106, distance: 77.1
click at [258, 106] on div "SQA Engineer and Associate Project Manager with expertise in delivering five ma…" at bounding box center [283, 107] width 199 height 29
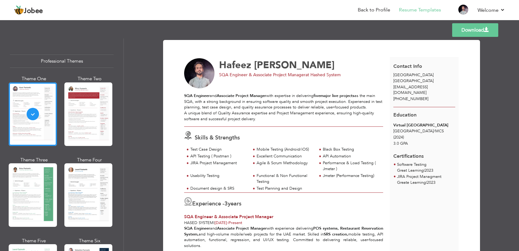
drag, startPoint x: 257, startPoint y: 119, endPoint x: 184, endPoint y: 98, distance: 75.9
click at [184, 98] on div "SQA Engineer and Associate Project Manager with expertise in delivering five ma…" at bounding box center [283, 107] width 199 height 29
copy div "SQA Engineer and Associate Project Manager with expertise in delivering five ma…"
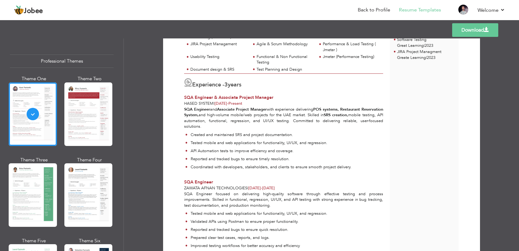
scroll to position [126, 0]
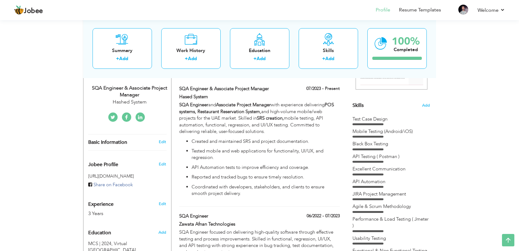
scroll to position [134, 0]
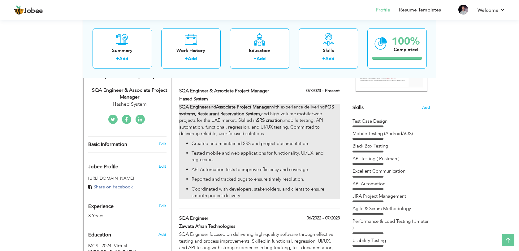
click at [249, 123] on p "SQA Engineer and Associate Project Manager with experience delivering POS syste…" at bounding box center [259, 120] width 160 height 33
type input "SQA Engineer & Associate Project Manager"
type input "Hased System"
type input "07/2023"
checkbox input "true"
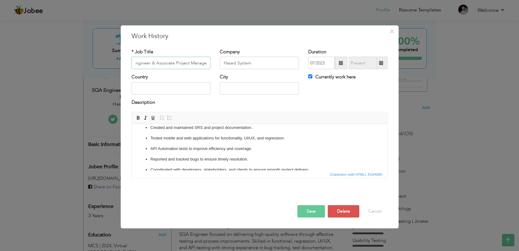
scroll to position [31, 0]
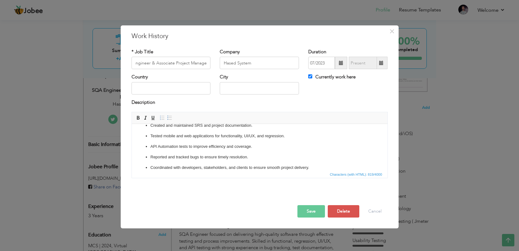
click at [276, 166] on p "Coordinated with developers, stakeholders, and clients to ensure smooth project…" at bounding box center [259, 167] width 219 height 7
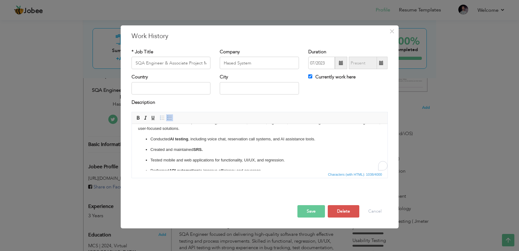
scroll to position [0, 0]
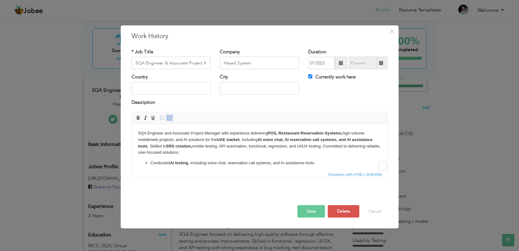
click at [315, 210] on button "Save" at bounding box center [311, 211] width 28 height 12
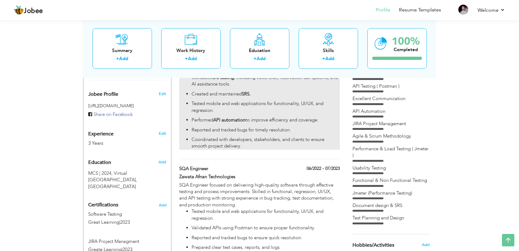
scroll to position [206, 0]
click at [229, 185] on div "SQA Engineer focused on delivering high-quality software through effective test…" at bounding box center [259, 221] width 160 height 79
type input "SQA Engineer"
type input "Zawata Afnan Technologies"
type input "06/2022"
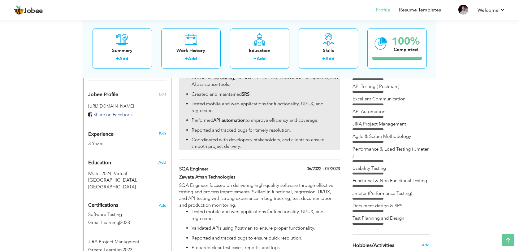
type input "07/2023"
checkbox input "false"
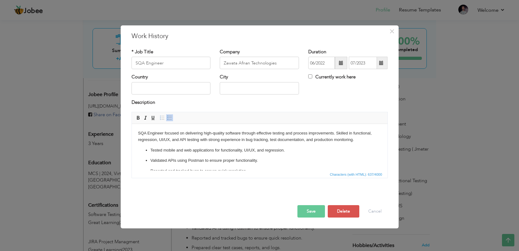
click at [287, 150] on p "Tested mobile and web applications for functionality, UI/UX, and regression." at bounding box center [259, 150] width 219 height 7
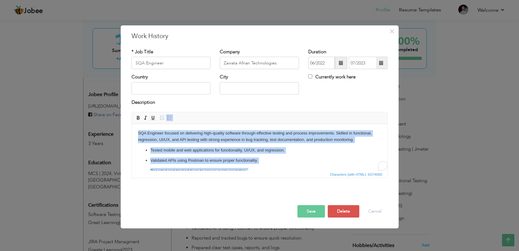
copy body "SQA Engineer focused on delivering high-quality software through effective test…"
click at [236, 150] on p "Tested mobile and web applications for functionality, UI/UX, and regression." at bounding box center [259, 150] width 219 height 7
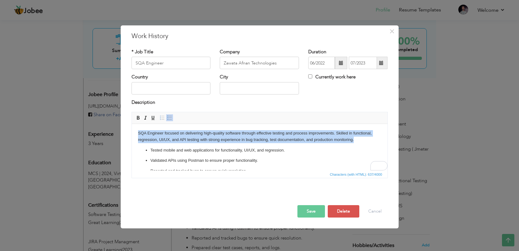
drag, startPoint x: 359, startPoint y: 141, endPoint x: 135, endPoint y: 135, distance: 224.2
click at [135, 135] on html "SQA Engineer focused on delivering high-quality software through effective test…" at bounding box center [260, 163] width 256 height 78
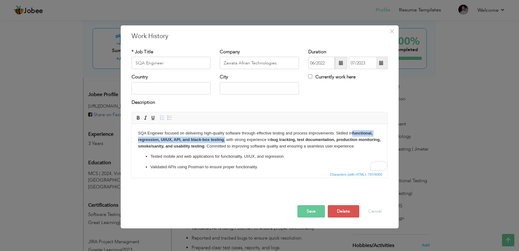
drag, startPoint x: 352, startPoint y: 133, endPoint x: 224, endPoint y: 139, distance: 128.0
click at [224, 139] on body "SQA Engineer focused on delivering high-quality software through effective test…" at bounding box center [259, 166] width 243 height 72
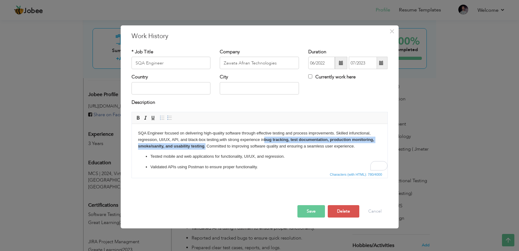
drag, startPoint x: 267, startPoint y: 140, endPoint x: 205, endPoint y: 147, distance: 62.3
click at [205, 147] on body "SQA Engineer focused on delivering high-quality software through effective test…" at bounding box center [259, 166] width 243 height 72
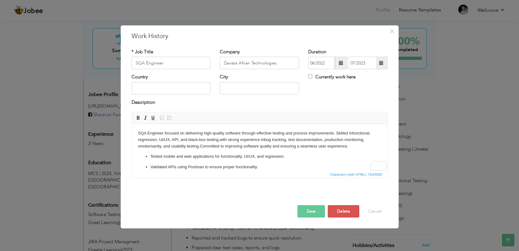
click at [232, 154] on p "Tested mobile and web applications for functionality, UI/UX, and regression." at bounding box center [259, 156] width 219 height 7
click at [314, 207] on button "Save" at bounding box center [311, 211] width 28 height 12
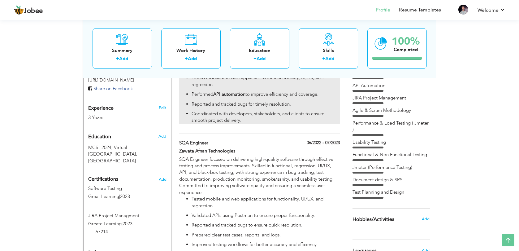
scroll to position [236, 0]
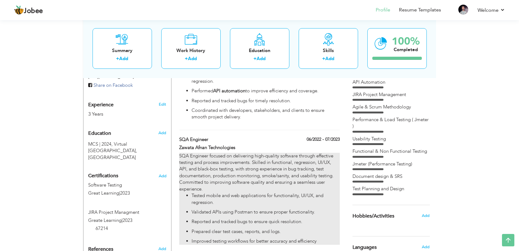
click at [219, 158] on div "SQA Engineer focused on delivering high-quality software through effective test…" at bounding box center [259, 199] width 160 height 92
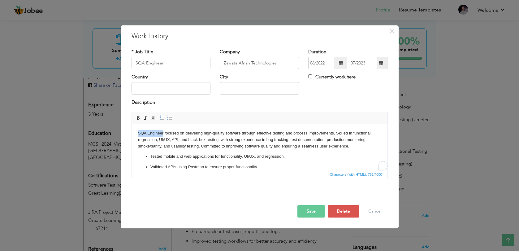
drag, startPoint x: 163, startPoint y: 133, endPoint x: 137, endPoint y: 134, distance: 25.7
click at [137, 134] on html "SQA Engineer focused on delivering high-quality software through effective test…" at bounding box center [260, 166] width 256 height 84
click at [179, 146] on body "SQA Engineer focused on delivering high-quality software through effective test…" at bounding box center [259, 166] width 243 height 72
click at [138, 140] on body "SQA Engineer focused on delivering high-quality software through effective test…" at bounding box center [259, 166] width 243 height 72
click at [137, 140] on html "SQA Engineer focused on delivering high-quality software through effective test…" at bounding box center [260, 166] width 256 height 84
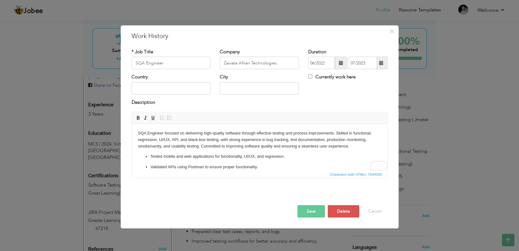
click at [139, 140] on body "SQA Engineer focused on delivering high-quality software through effective test…" at bounding box center [259, 166] width 243 height 72
click at [221, 141] on body "SQA Engineer focused on delivering high-quality software through effective test…" at bounding box center [259, 166] width 243 height 72
click at [251, 139] on body "SQA Engineer focused on delivering high-quality software through effective test…" at bounding box center [259, 166] width 243 height 72
drag, startPoint x: 250, startPoint y: 140, endPoint x: 222, endPoint y: 141, distance: 27.9
click at [222, 141] on body "SQA Engineer focused on delivering high-quality software through effective test…" at bounding box center [259, 166] width 243 height 72
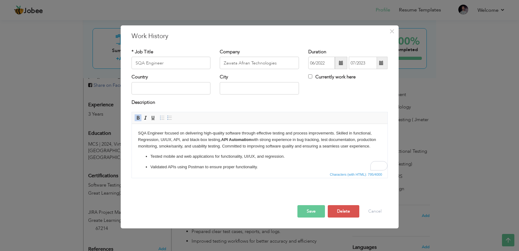
click at [241, 162] on ul "Tested mobile and web applications for functionality, UI/UX, and regression. Va…" at bounding box center [259, 177] width 243 height 48
drag, startPoint x: 222, startPoint y: 148, endPoint x: 381, endPoint y: 143, distance: 159.5
click at [381, 144] on html "SQA Engineer focused on delivering high-quality software through effective test…" at bounding box center [260, 166] width 256 height 84
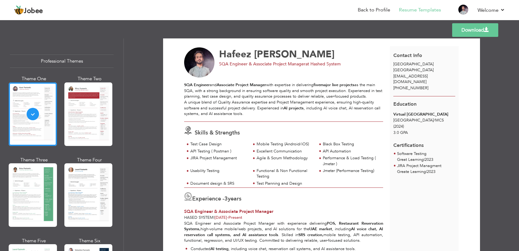
scroll to position [11, 0]
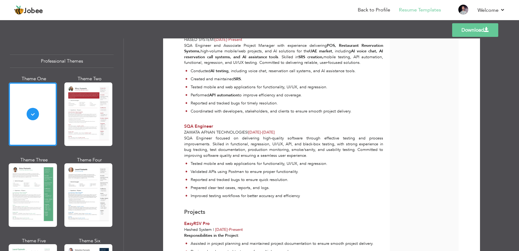
scroll to position [192, 0]
